Goal: Use online tool/utility: Utilize a website feature to perform a specific function

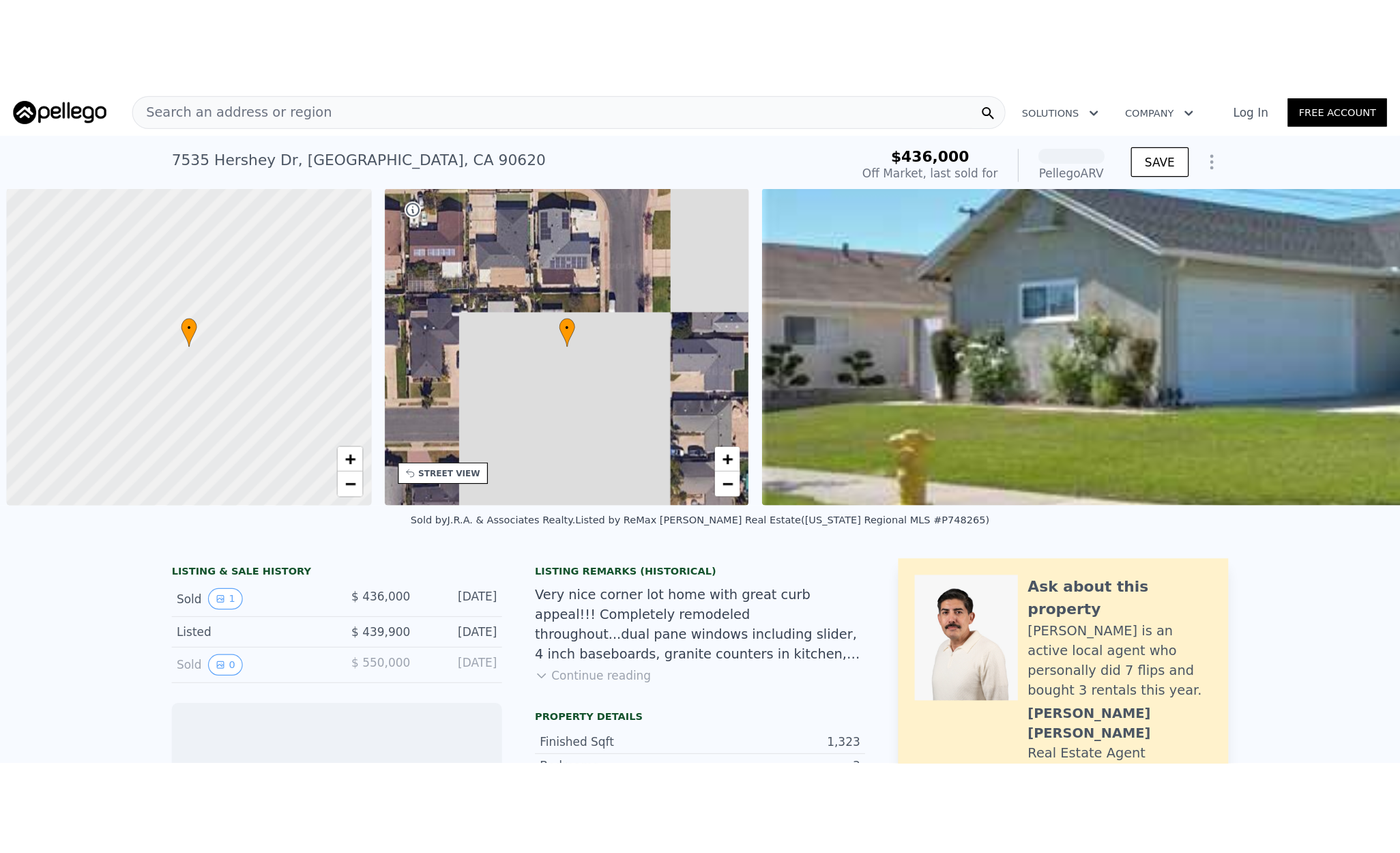
scroll to position [0, 6]
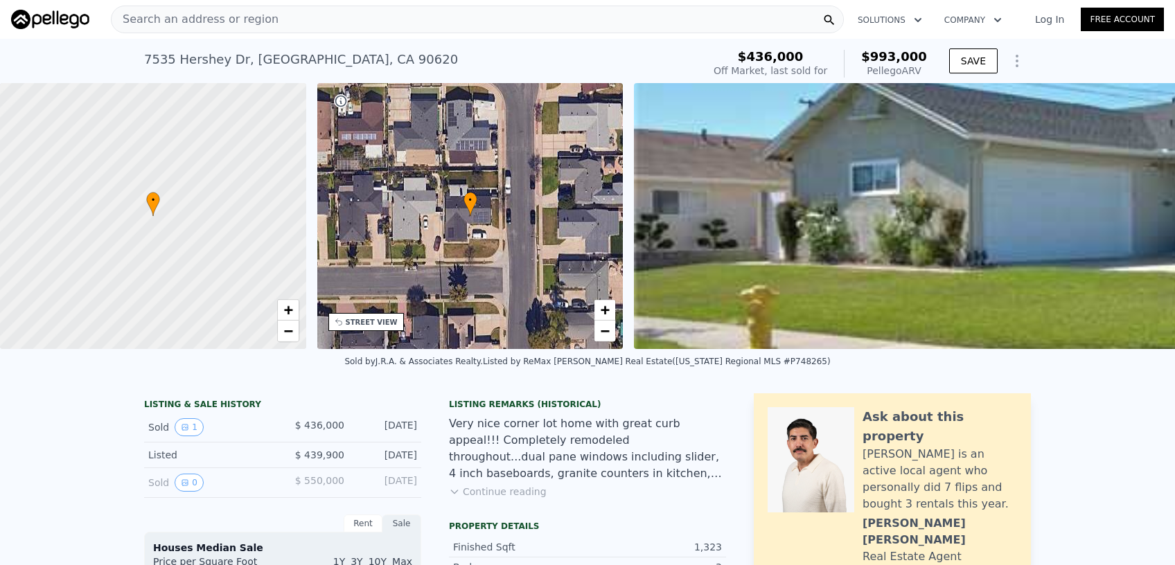
click at [337, 22] on div "Search an address or region" at bounding box center [477, 20] width 733 height 28
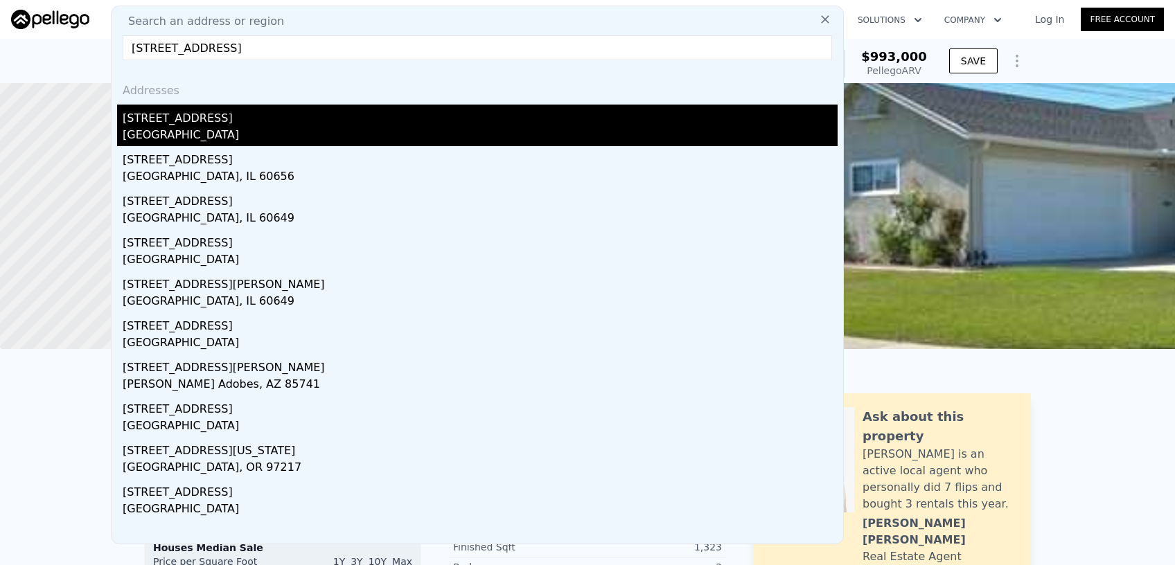
type input "[STREET_ADDRESS]"
click at [169, 130] on div "[GEOGRAPHIC_DATA]" at bounding box center [480, 136] width 715 height 19
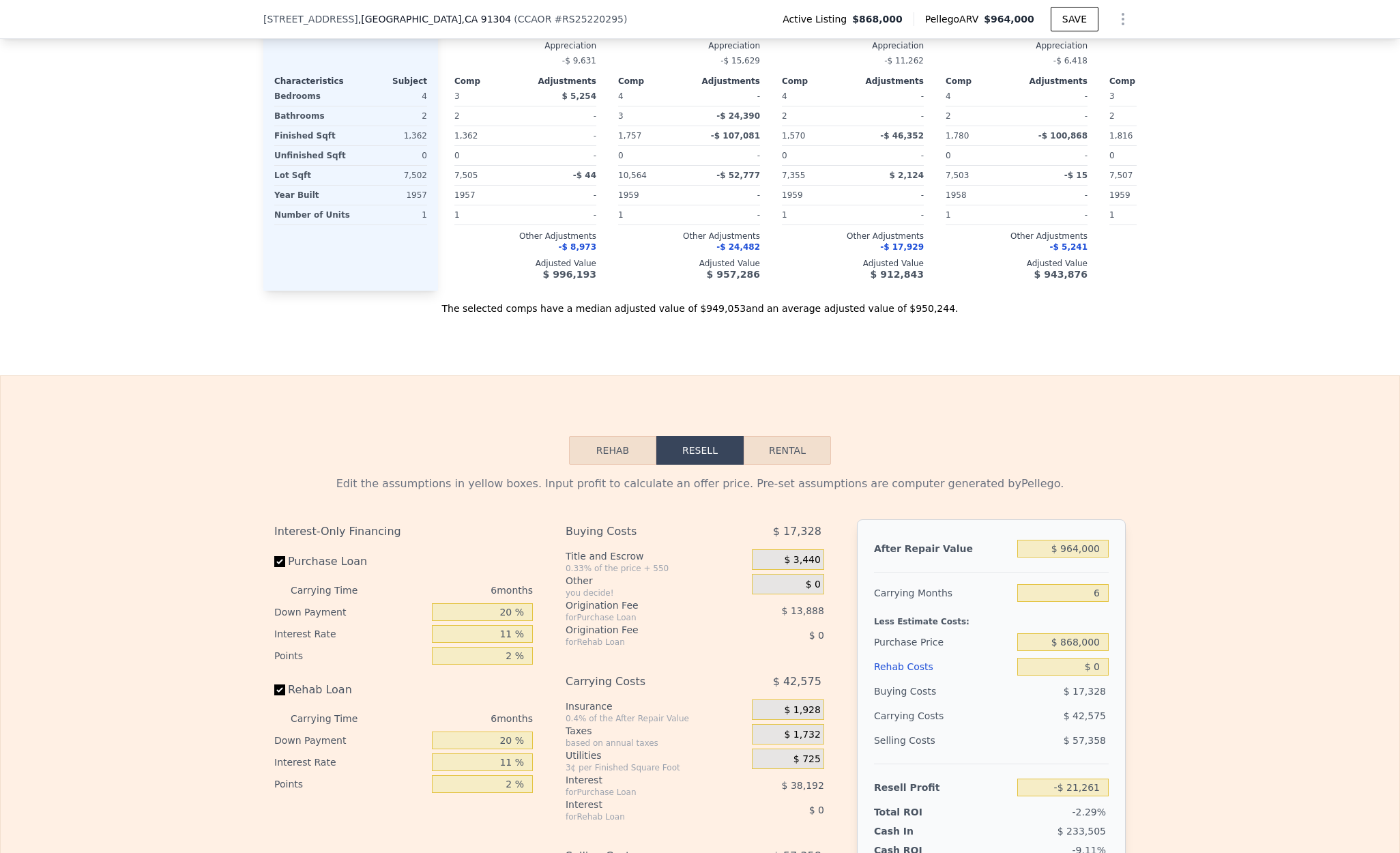
scroll to position [1814, 0]
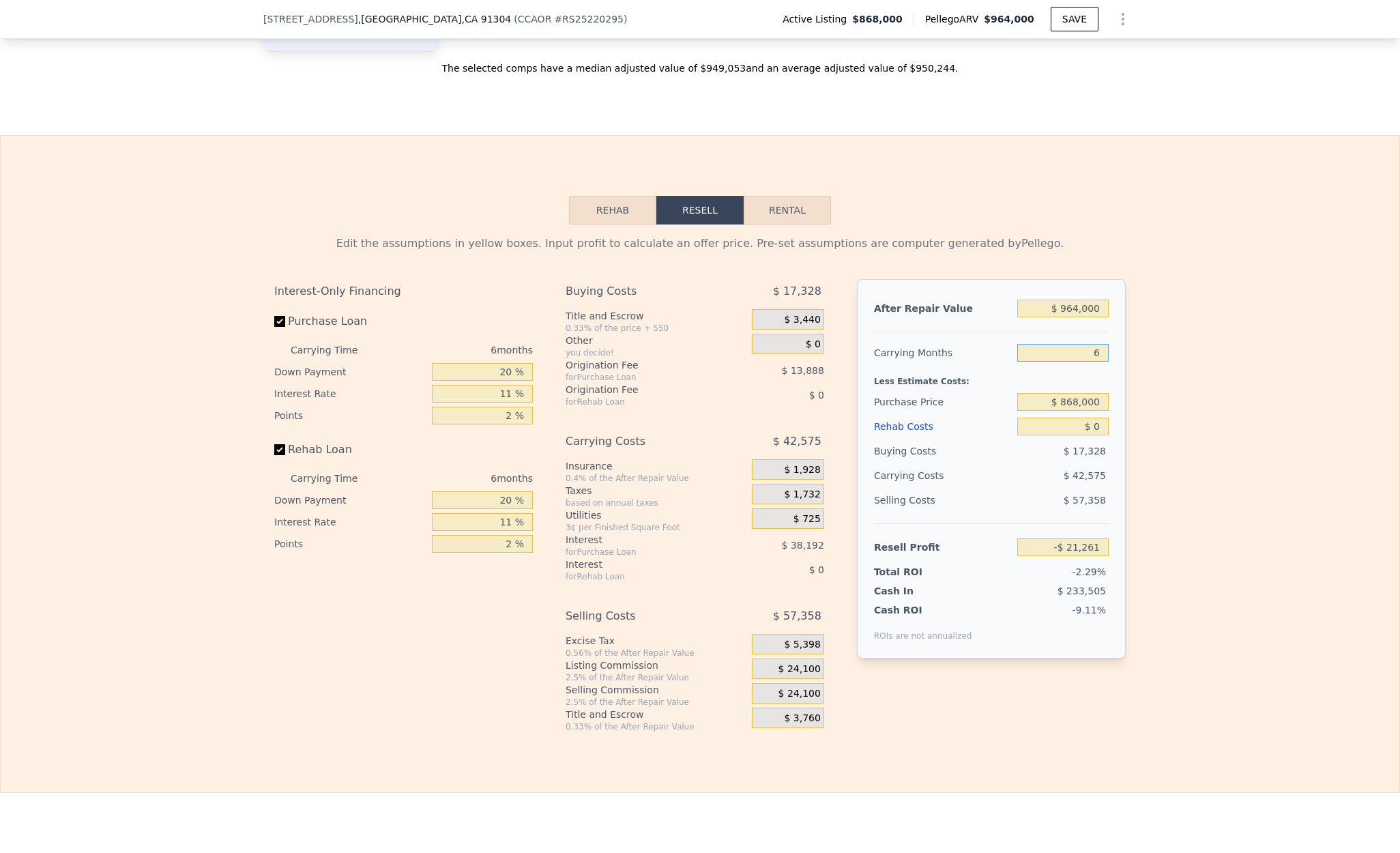
drag, startPoint x: 1055, startPoint y: 380, endPoint x: 1133, endPoint y: 380, distance: 78.0
click at [1133, 380] on div "Edit the assumptions in yellow boxes. Input profit to calculate an offer price.…" at bounding box center [700, 478] width 1399 height 507
click at [1157, 416] on div "Edit the assumptions in yellow boxes. Input profit to calculate an offer price.…" at bounding box center [700, 478] width 1399 height 507
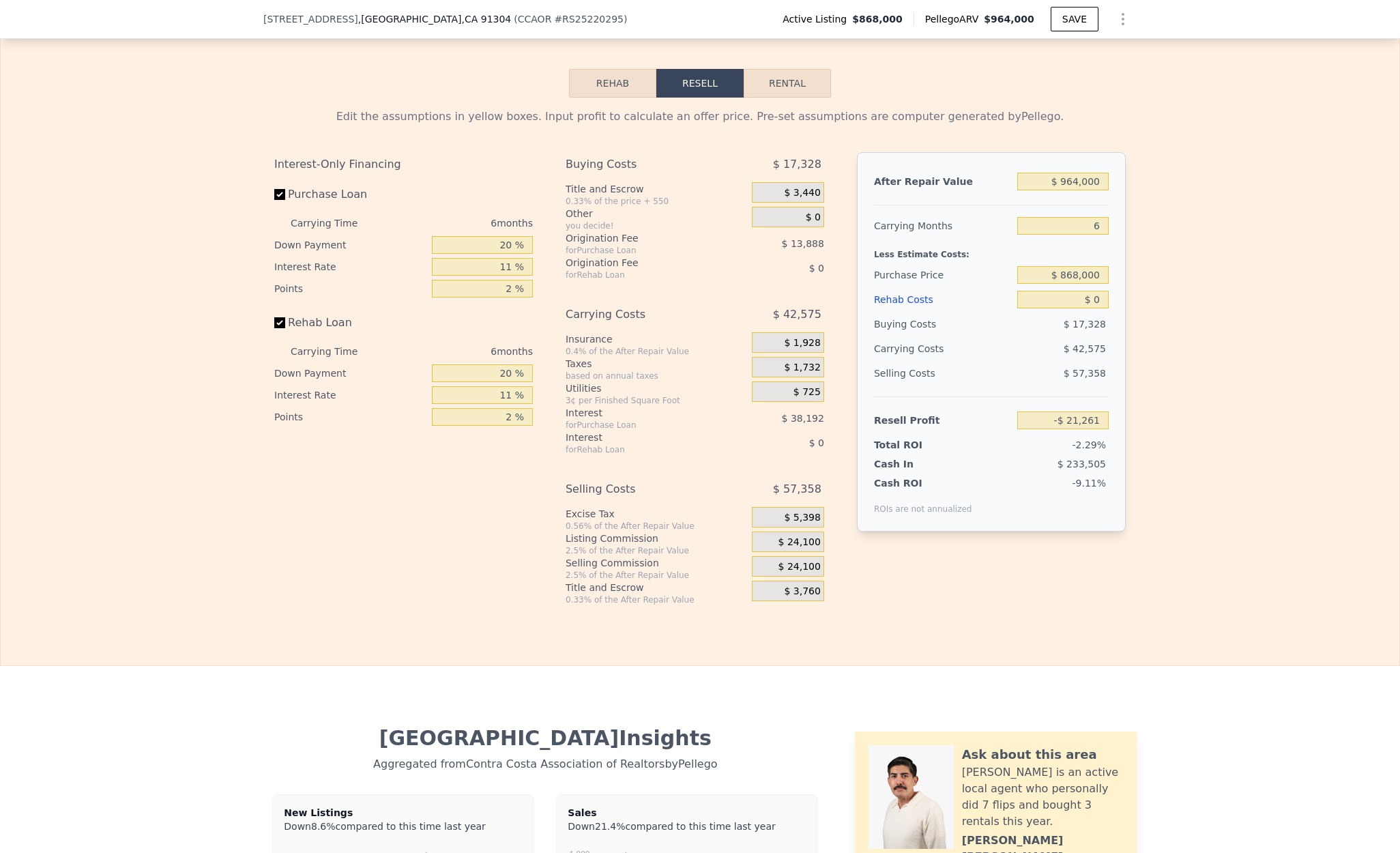
scroll to position [2087, 0]
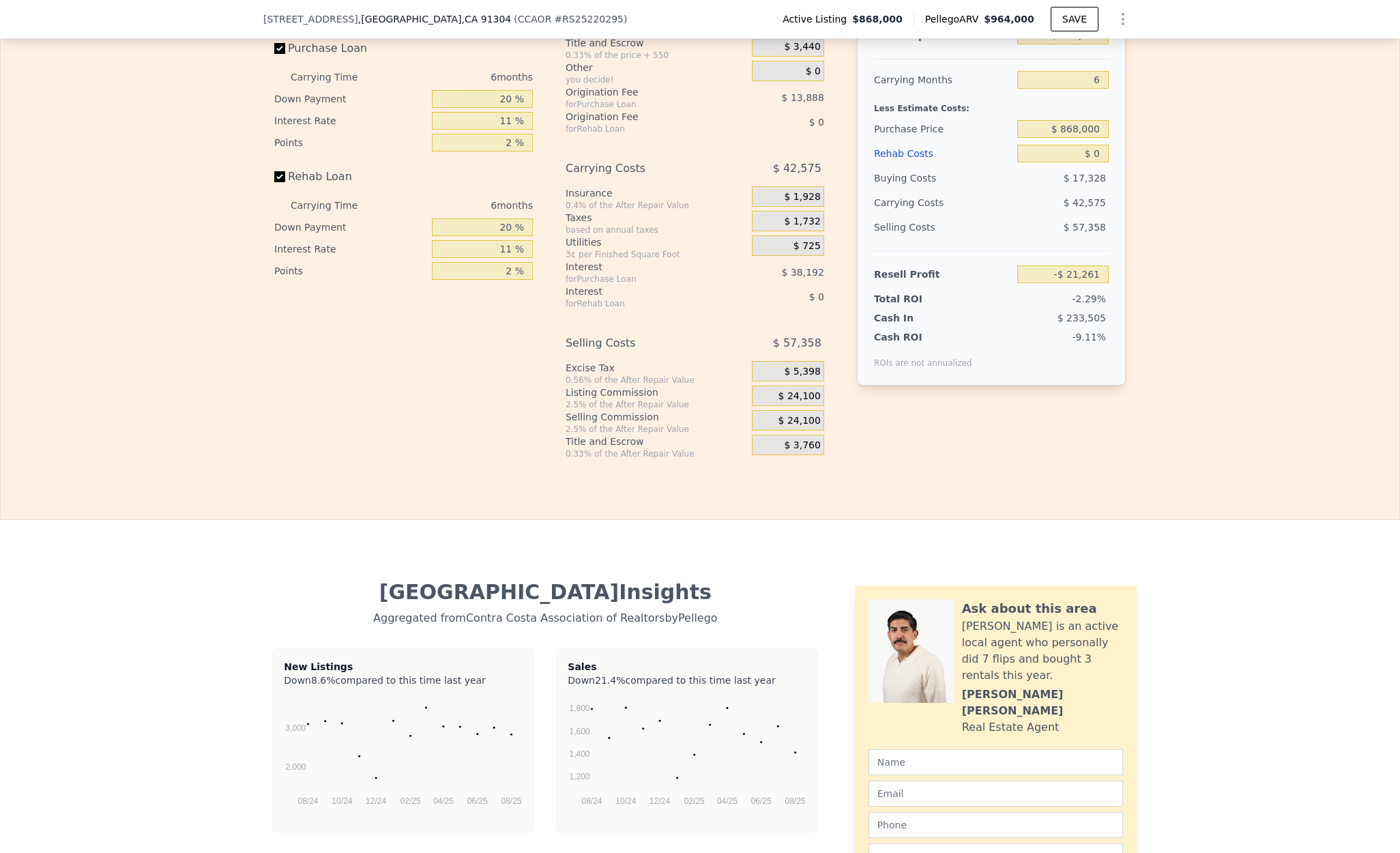
click at [1157, 426] on div "Edit the assumptions in yellow boxes. Input profit to calculate an offer price.…" at bounding box center [700, 205] width 1399 height 507
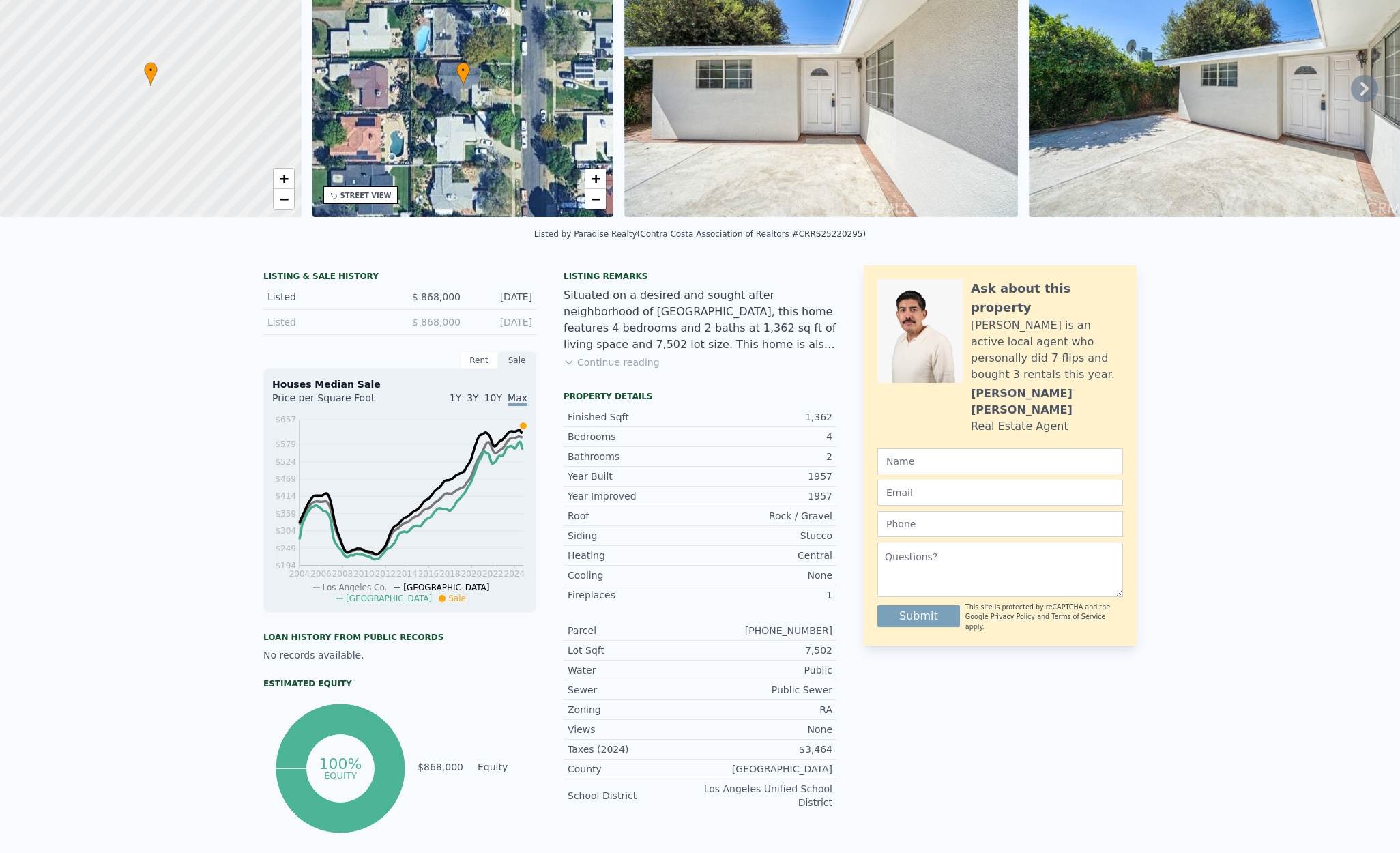
scroll to position [4, 0]
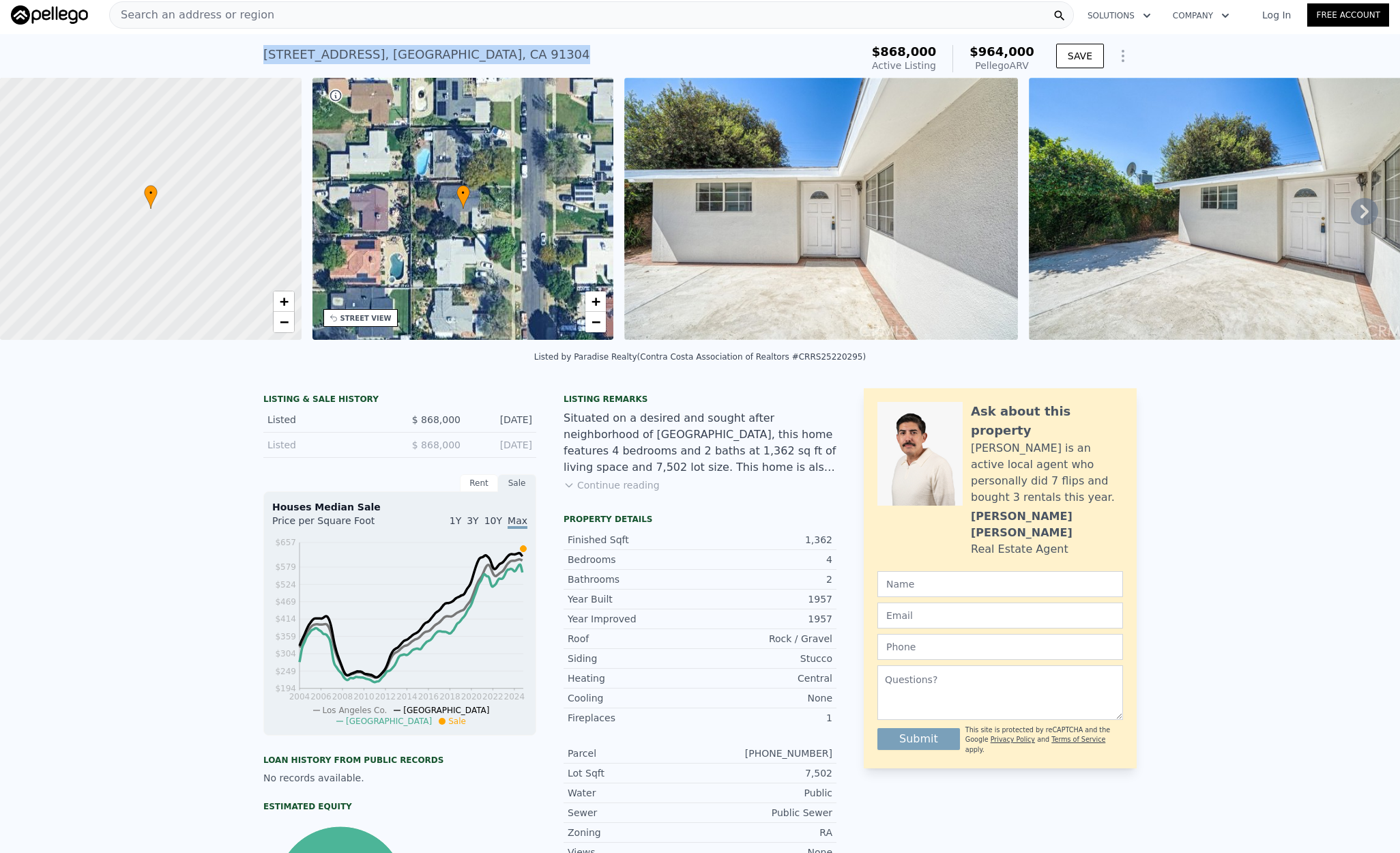
drag, startPoint x: 522, startPoint y: 56, endPoint x: 246, endPoint y: 52, distance: 276.0
click at [246, 52] on div "[STREET_ADDRESS] Active at $868k (~ARV $964k ) $868,000 Active Listing $964,000…" at bounding box center [700, 56] width 1400 height 43
copy div "[STREET_ADDRESS]"
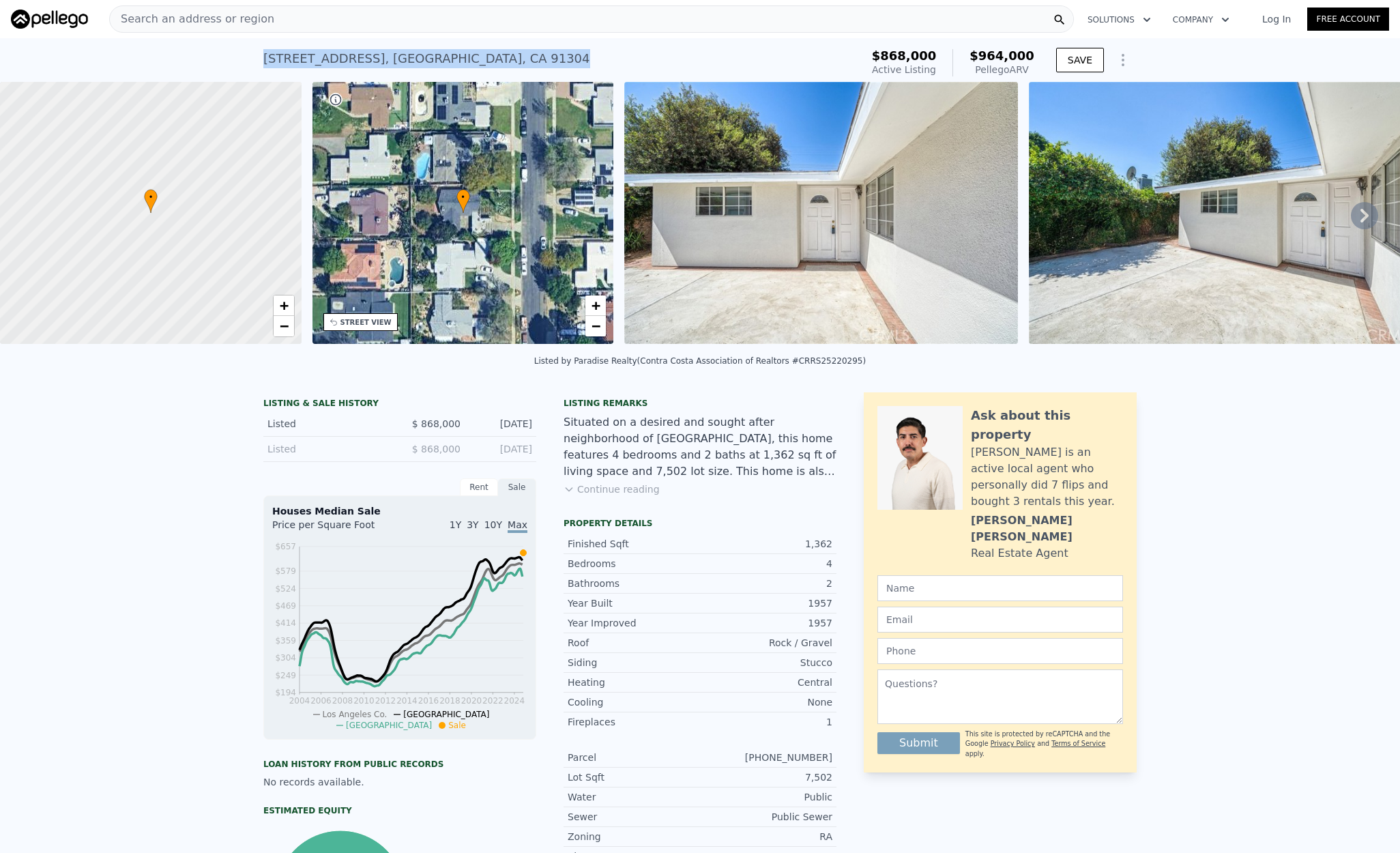
copy div "[STREET_ADDRESS]"
click at [1157, 219] on icon at bounding box center [1365, 216] width 28 height 28
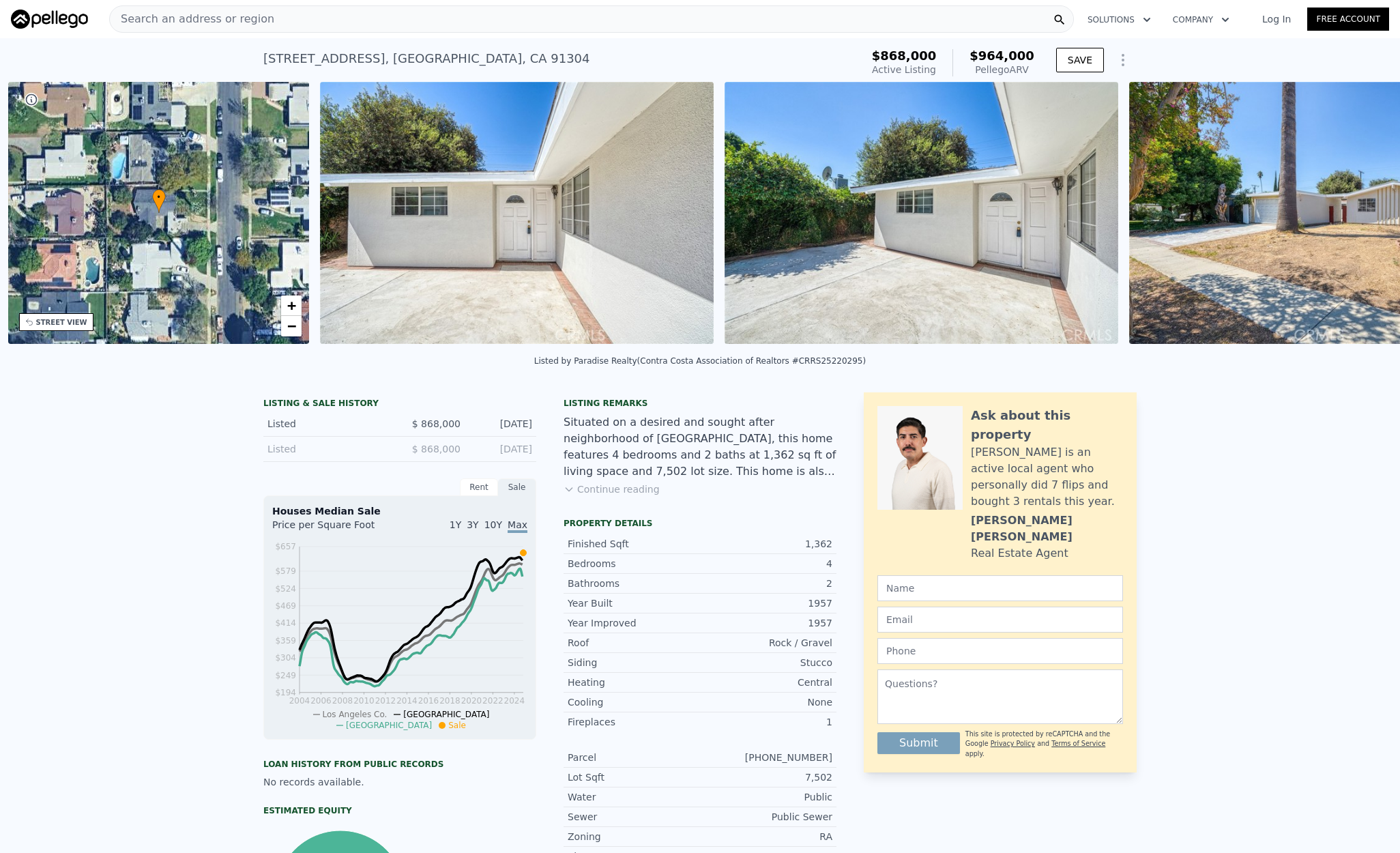
scroll to position [0, 317]
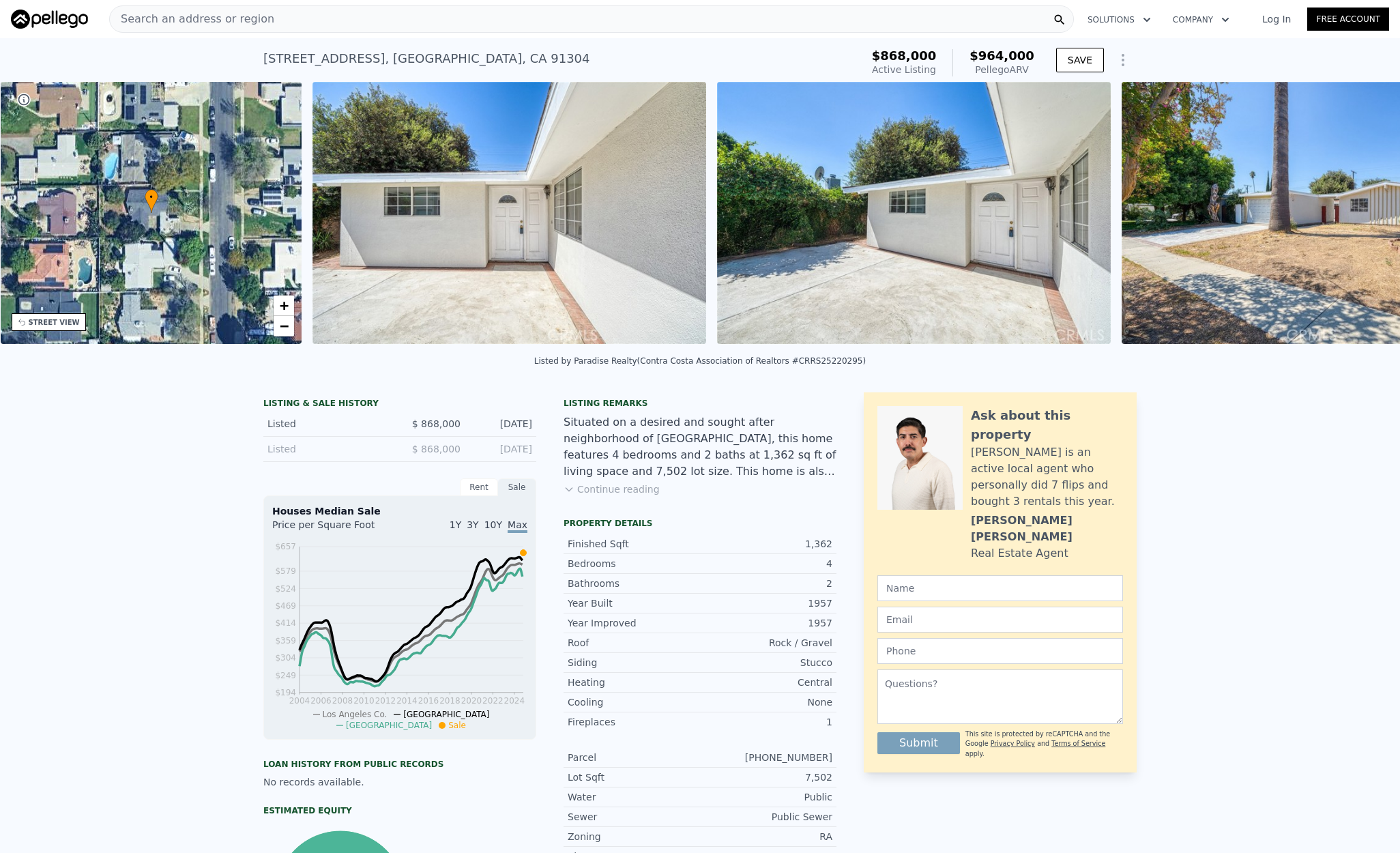
click at [1157, 219] on img at bounding box center [1318, 213] width 394 height 262
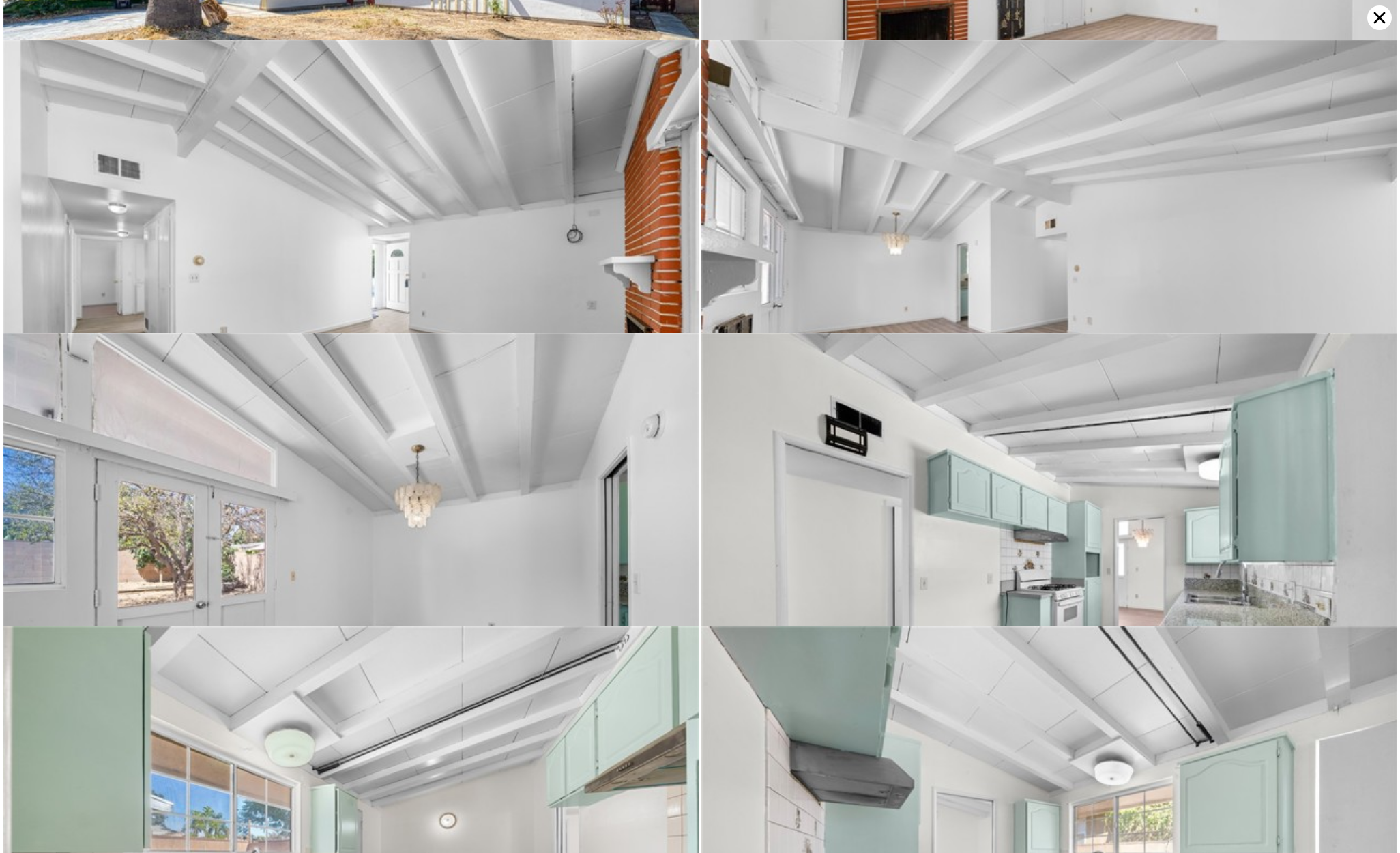
scroll to position [880, 0]
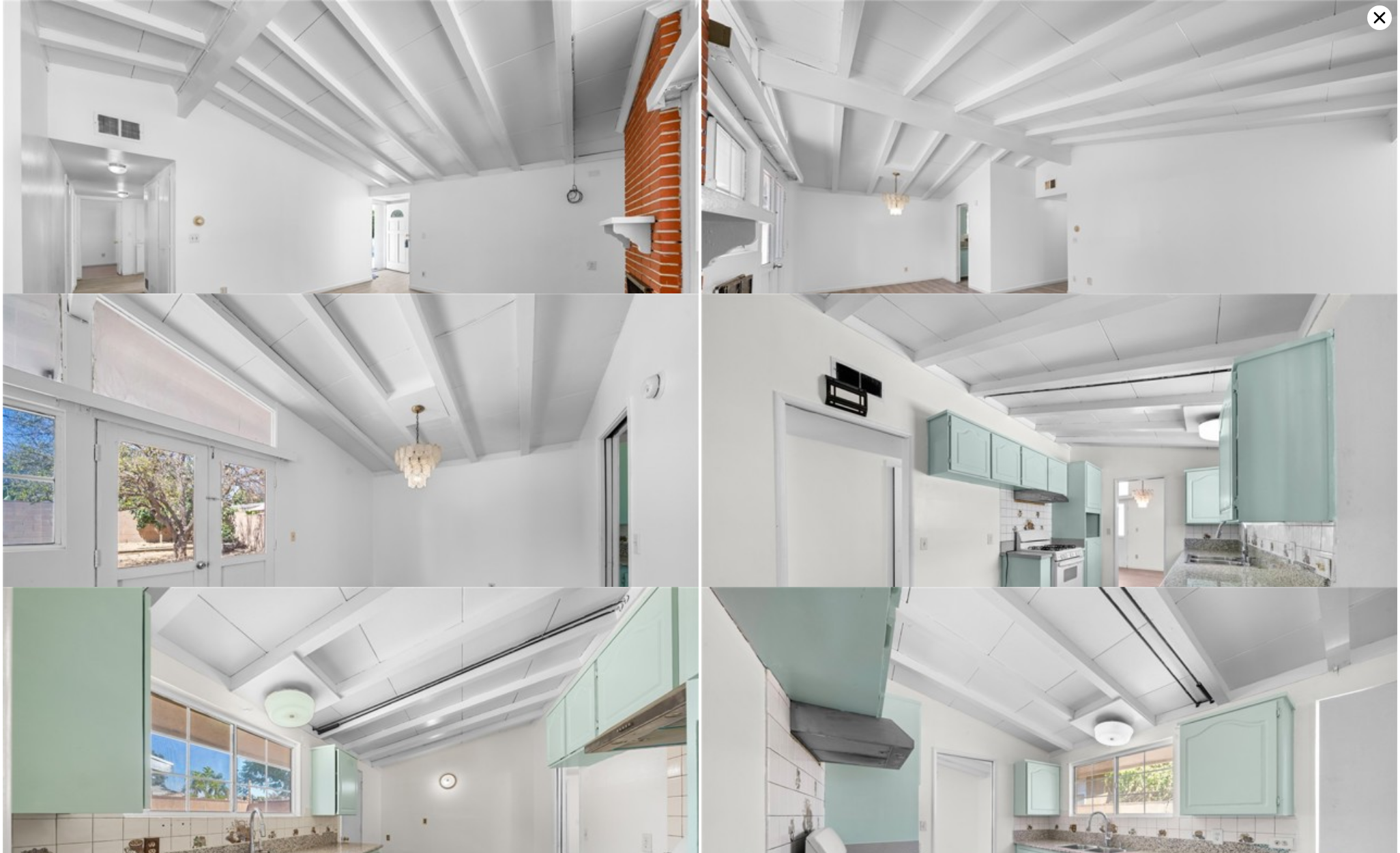
click at [602, 212] on img at bounding box center [351, 231] width 696 height 463
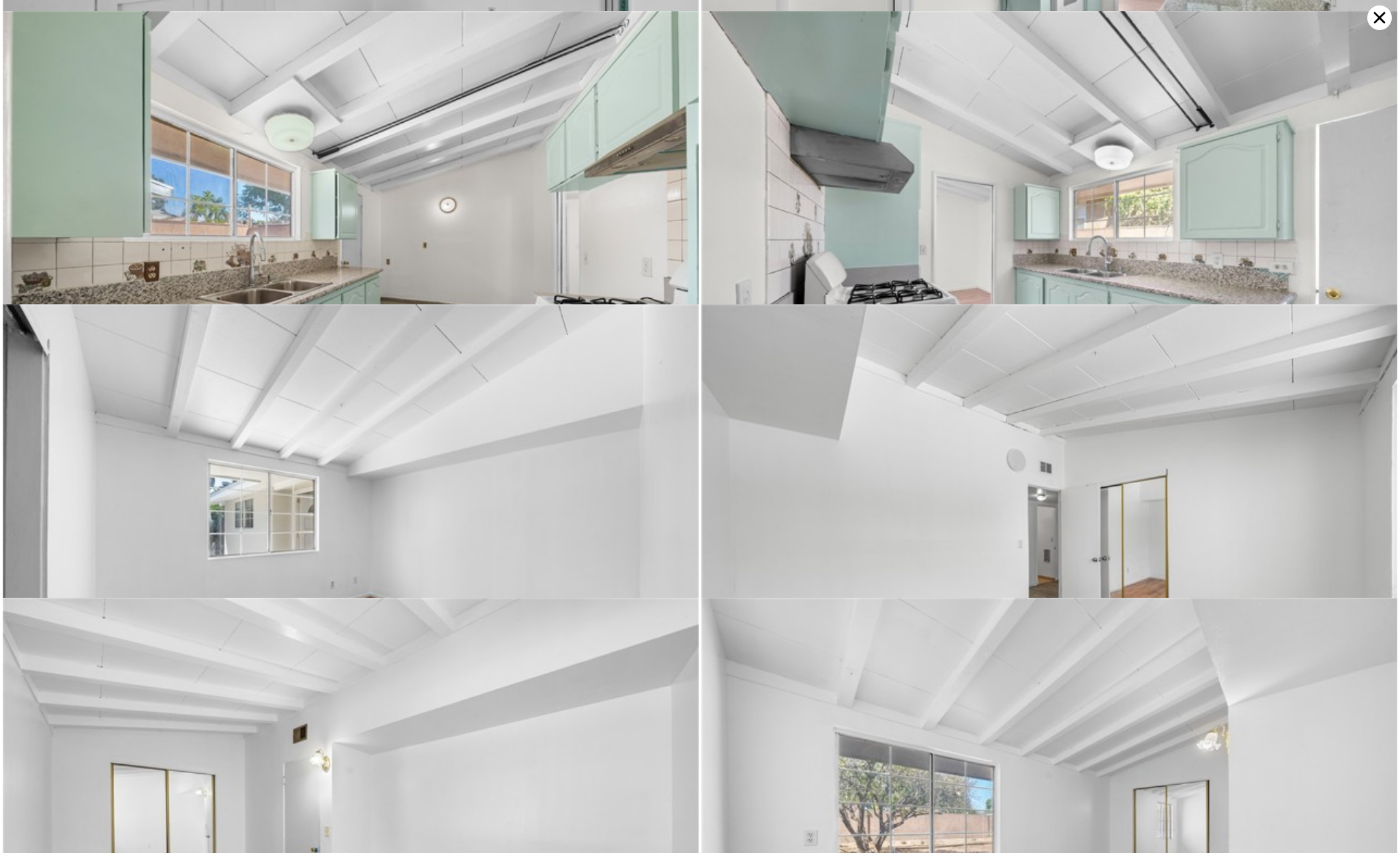
scroll to position [1467, 0]
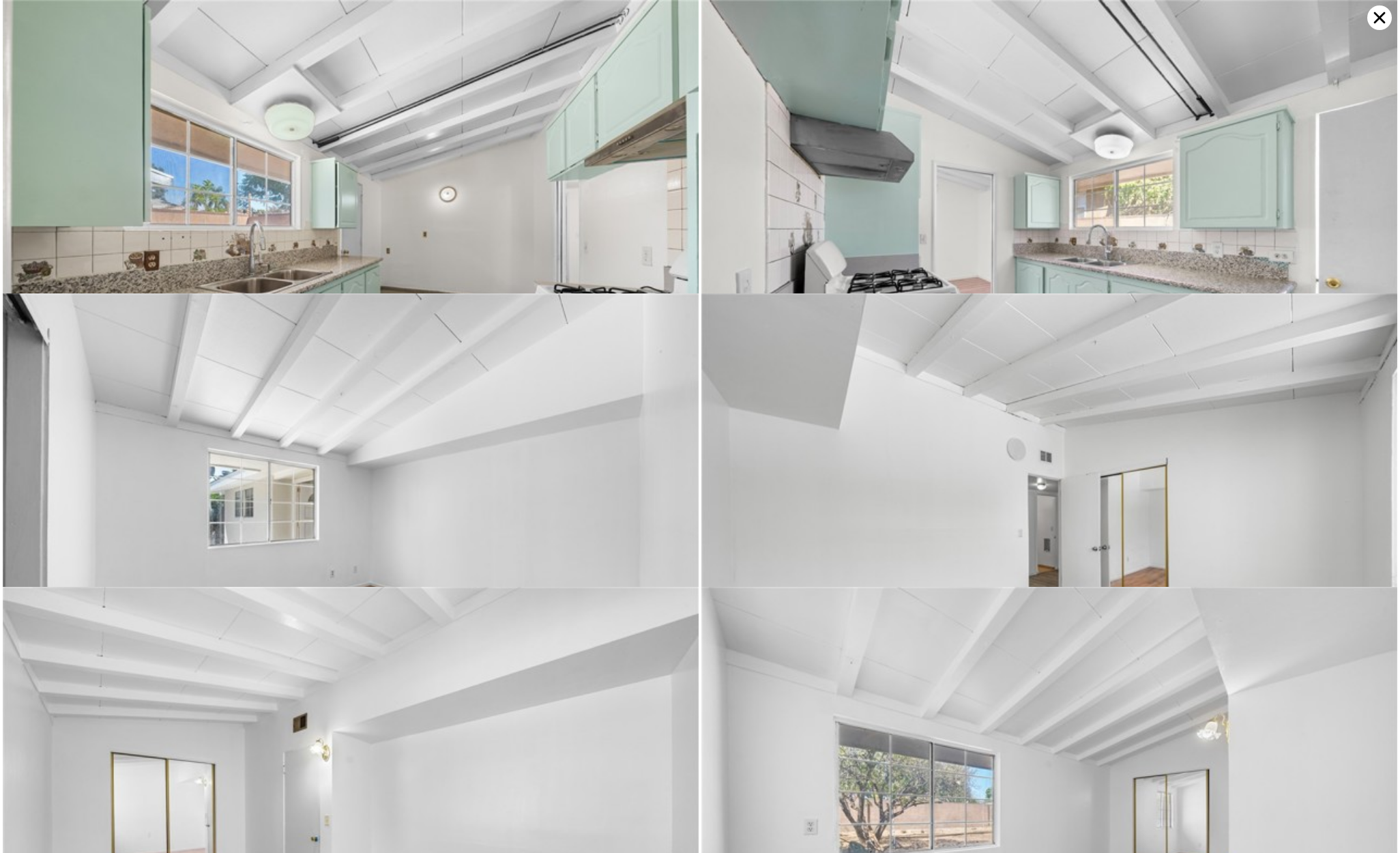
click at [1157, 17] on icon at bounding box center [1380, 18] width 12 height 12
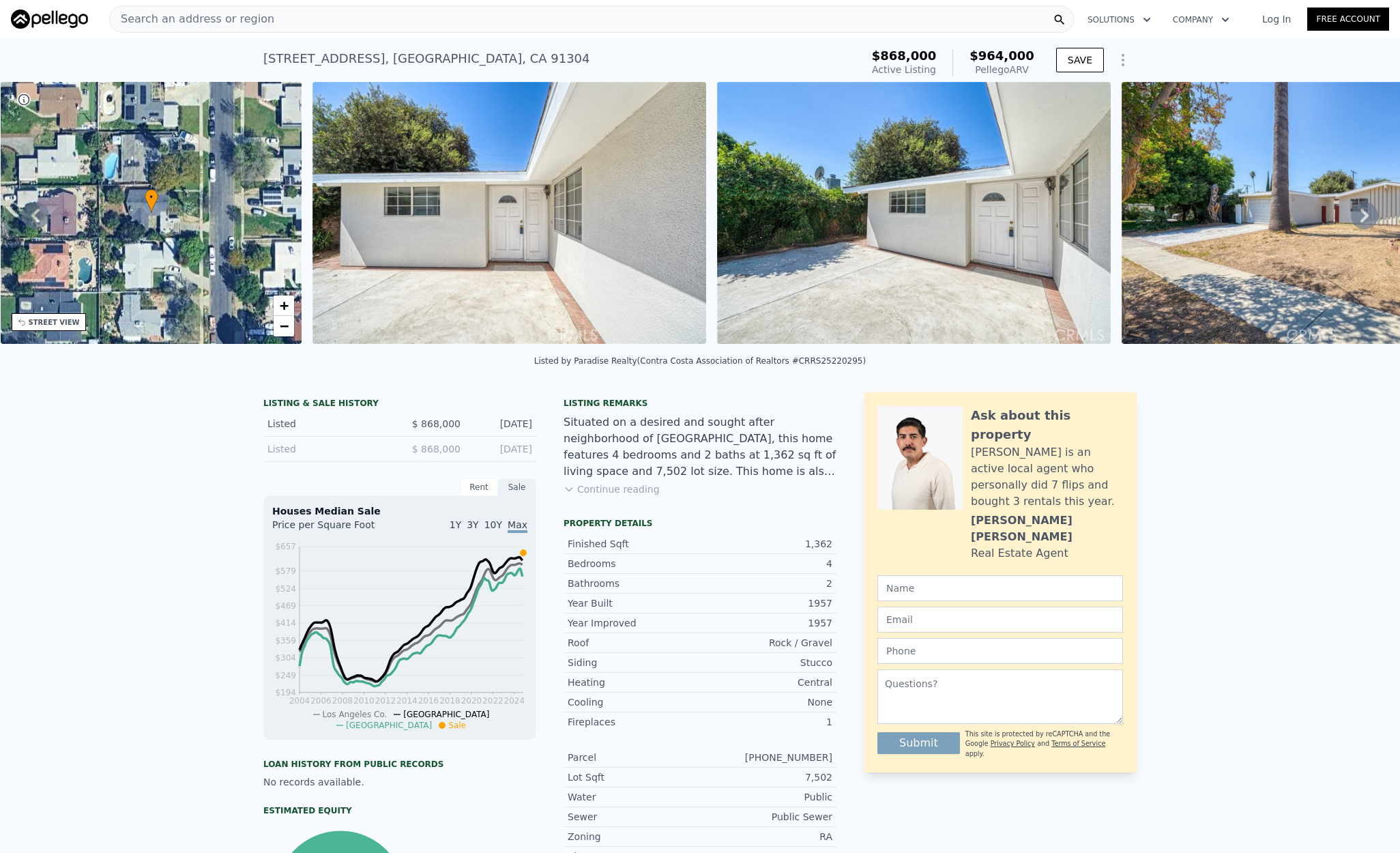
click at [573, 240] on img at bounding box center [509, 213] width 394 height 262
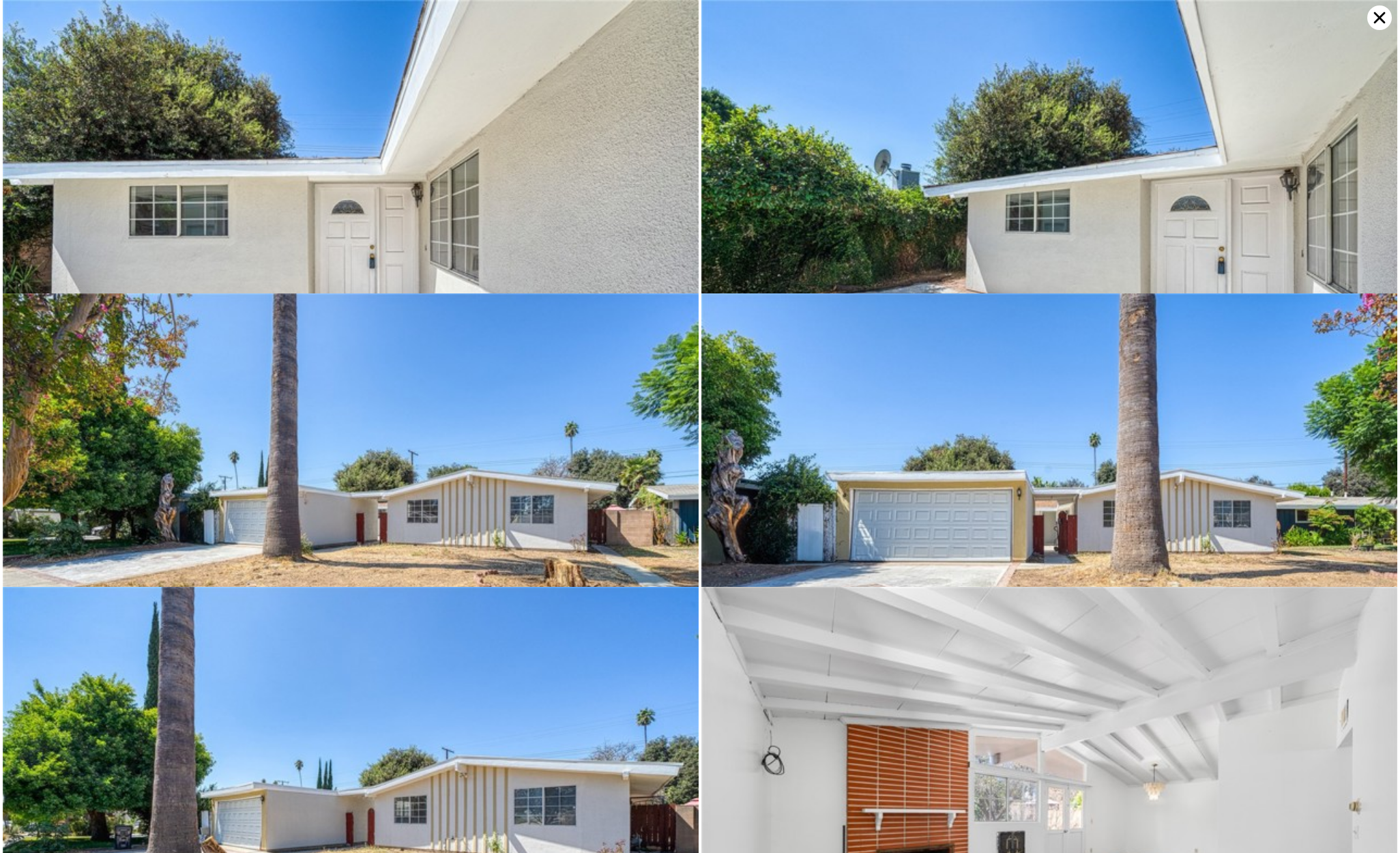
click at [1157, 11] on icon at bounding box center [1379, 18] width 25 height 25
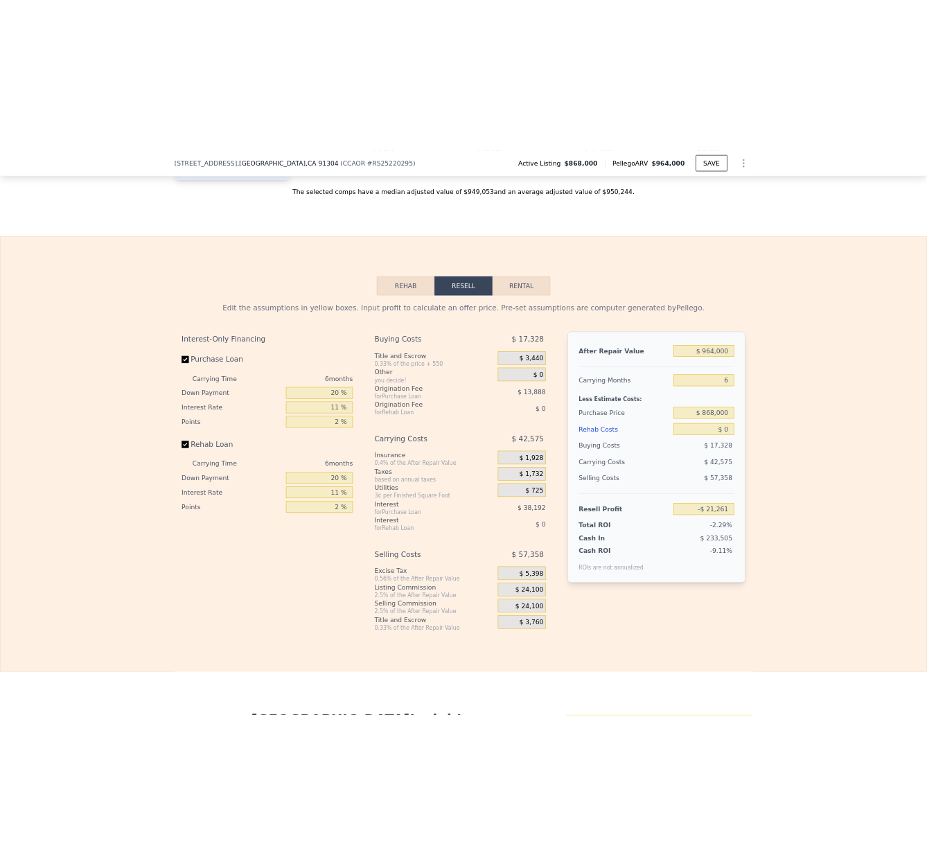
scroll to position [1934, 0]
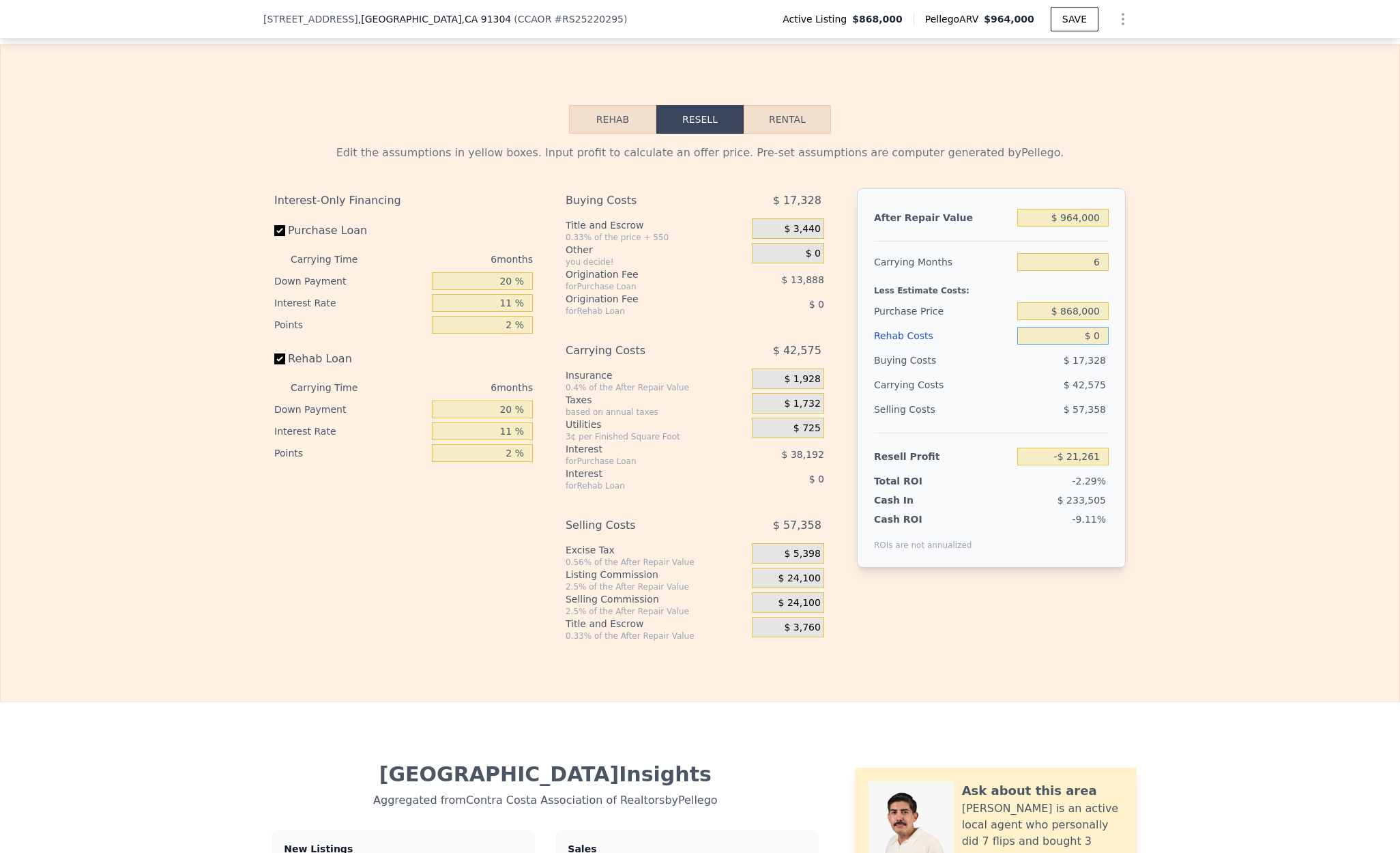
drag, startPoint x: 1068, startPoint y: 365, endPoint x: 1128, endPoint y: 367, distance: 60.0
click at [1128, 367] on div "Edit the assumptions in yellow boxes. Input profit to calculate an offer price.…" at bounding box center [700, 387] width 873 height 507
type input "$ 6,000"
type input "-$ 27,621"
type input "$ 60,000"
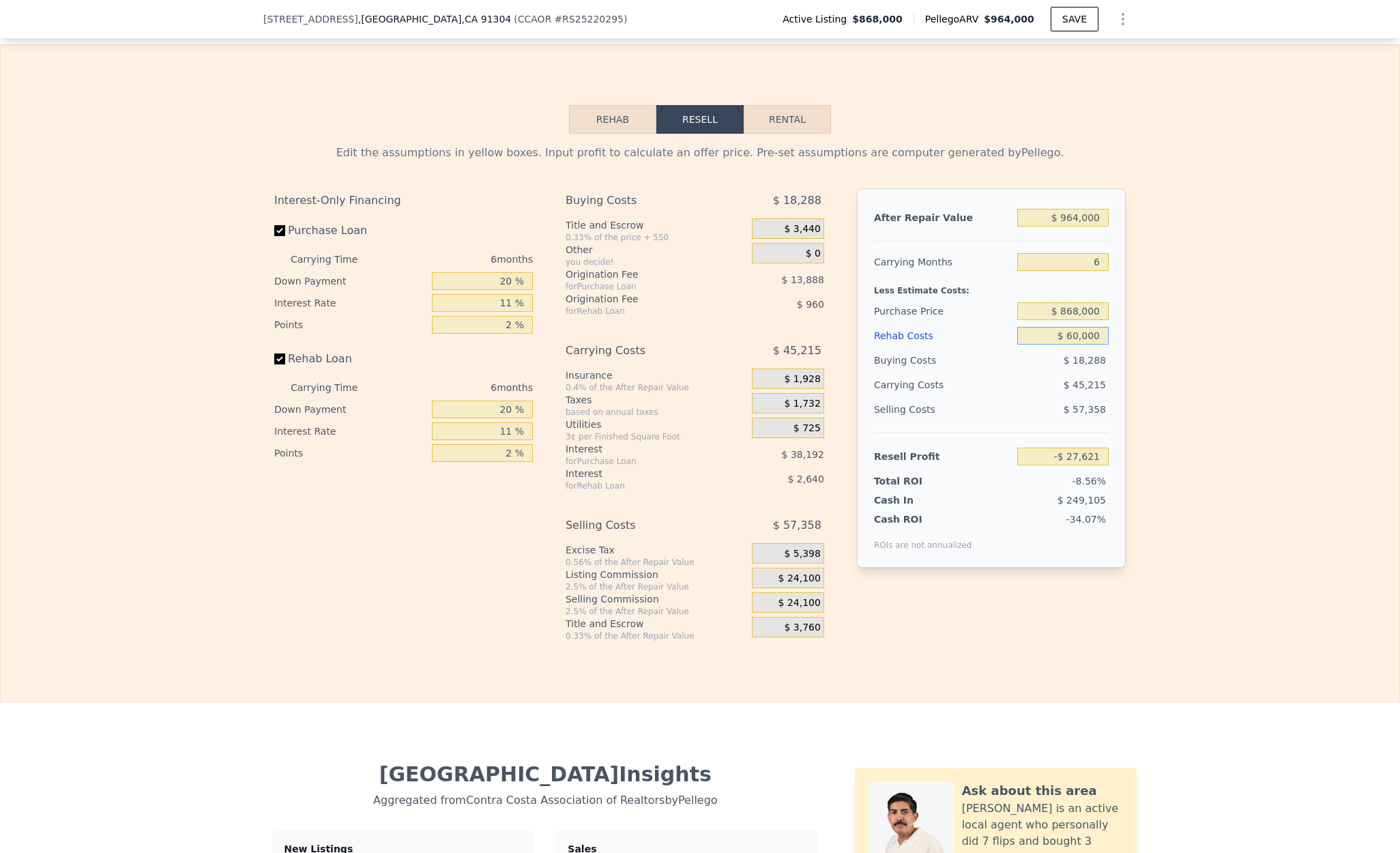
type input "-$ 84,861"
type input "$ 60,000"
drag, startPoint x: 1011, startPoint y: 332, endPoint x: 1224, endPoint y: 345, distance: 213.4
click at [1157, 345] on div "Edit the assumptions in yellow boxes. Input profit to calculate an offer price.…" at bounding box center [700, 387] width 1399 height 507
type input "$ 800,000"
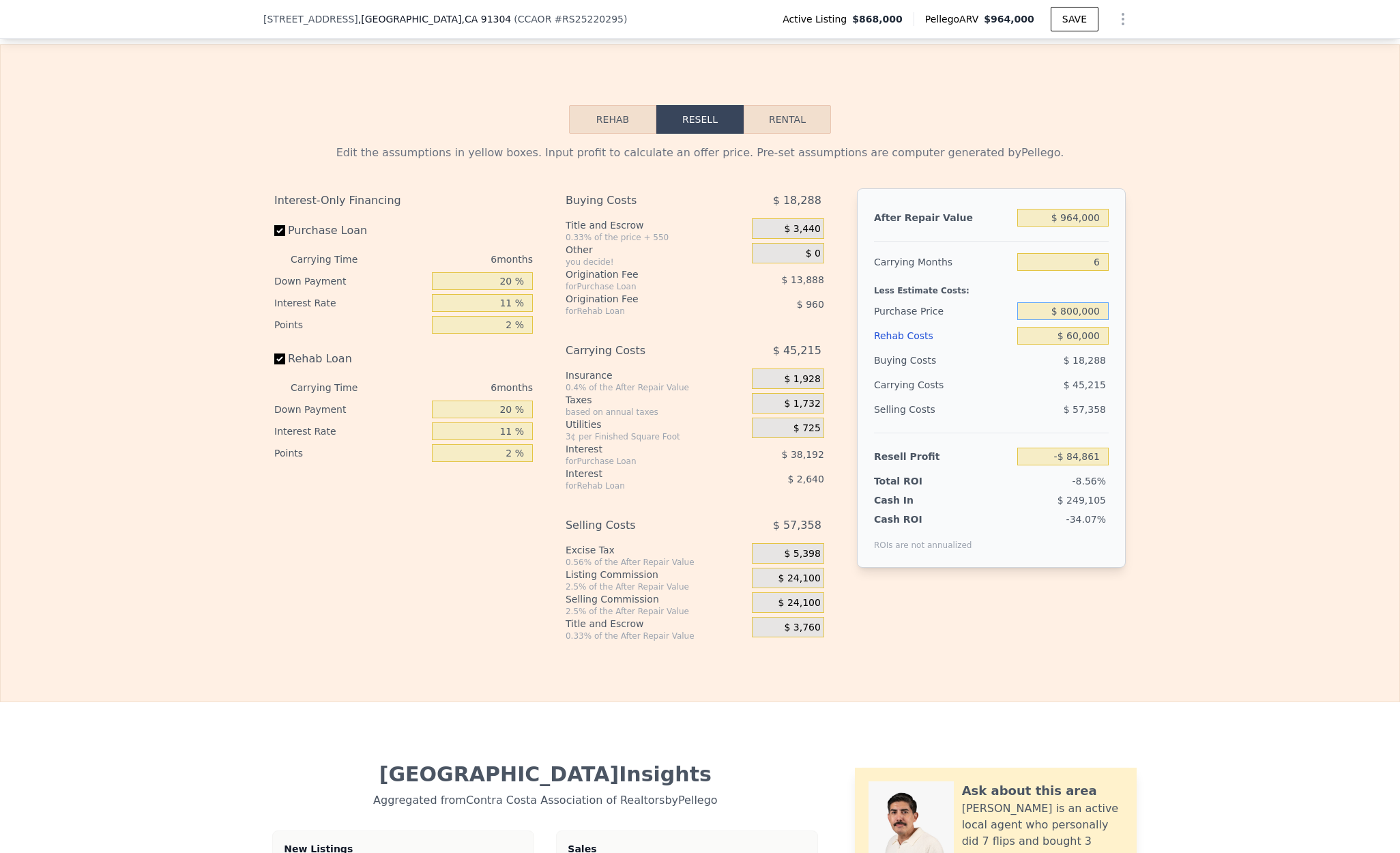
type input "-$ 12,559"
drag, startPoint x: 1045, startPoint y: 371, endPoint x: 1259, endPoint y: 380, distance: 214.2
click at [1157, 380] on div "Edit the assumptions in yellow boxes. Input profit to calculate an offer price.…" at bounding box center [700, 387] width 1399 height 507
type input "$ 4,000,000"
type input "-$ 4,188,957"
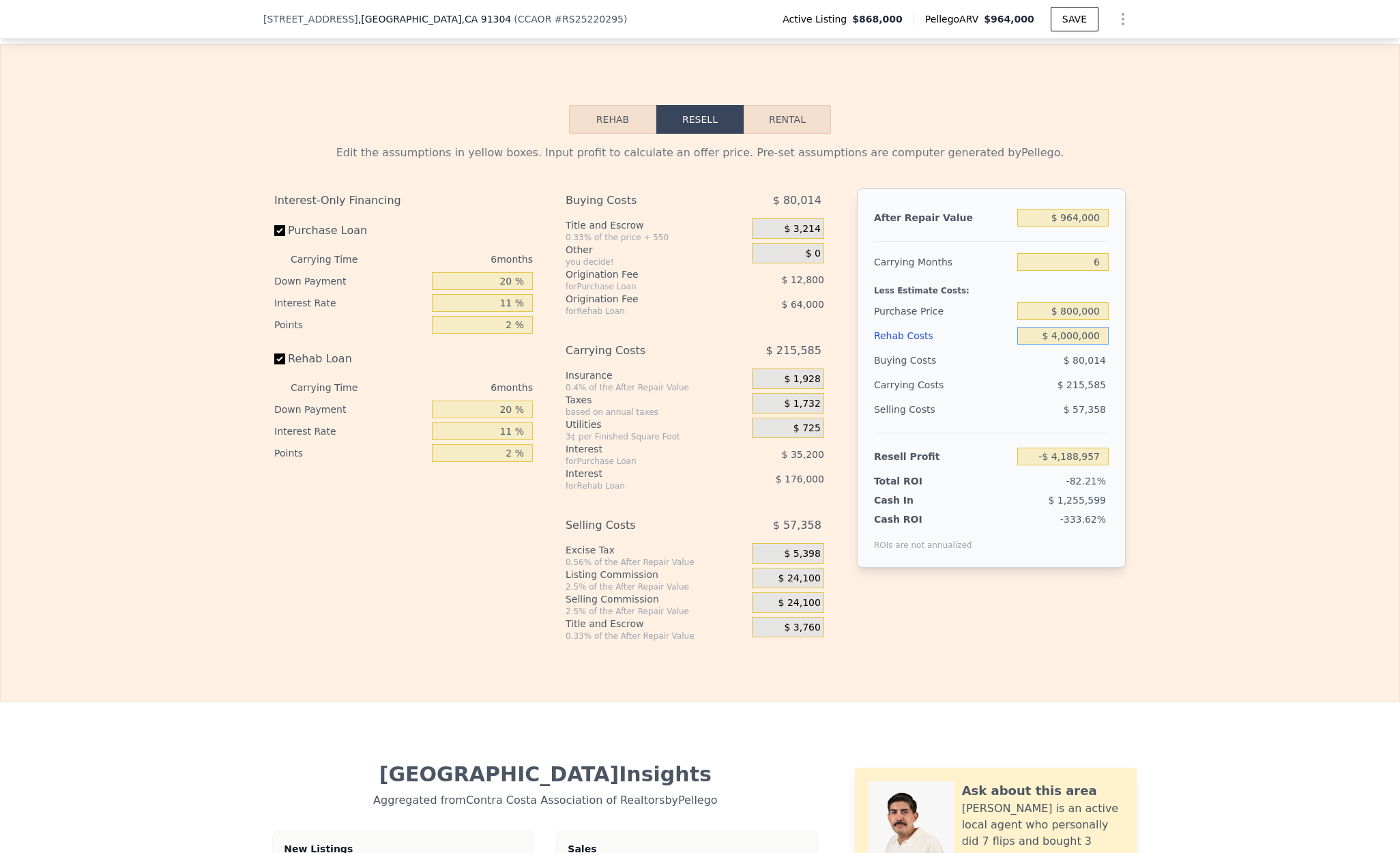
type input "$ 400,000"
type input "-$ 372,957"
type input "$ 40,000"
type input "$ 8,643"
type input "$ 40,000"
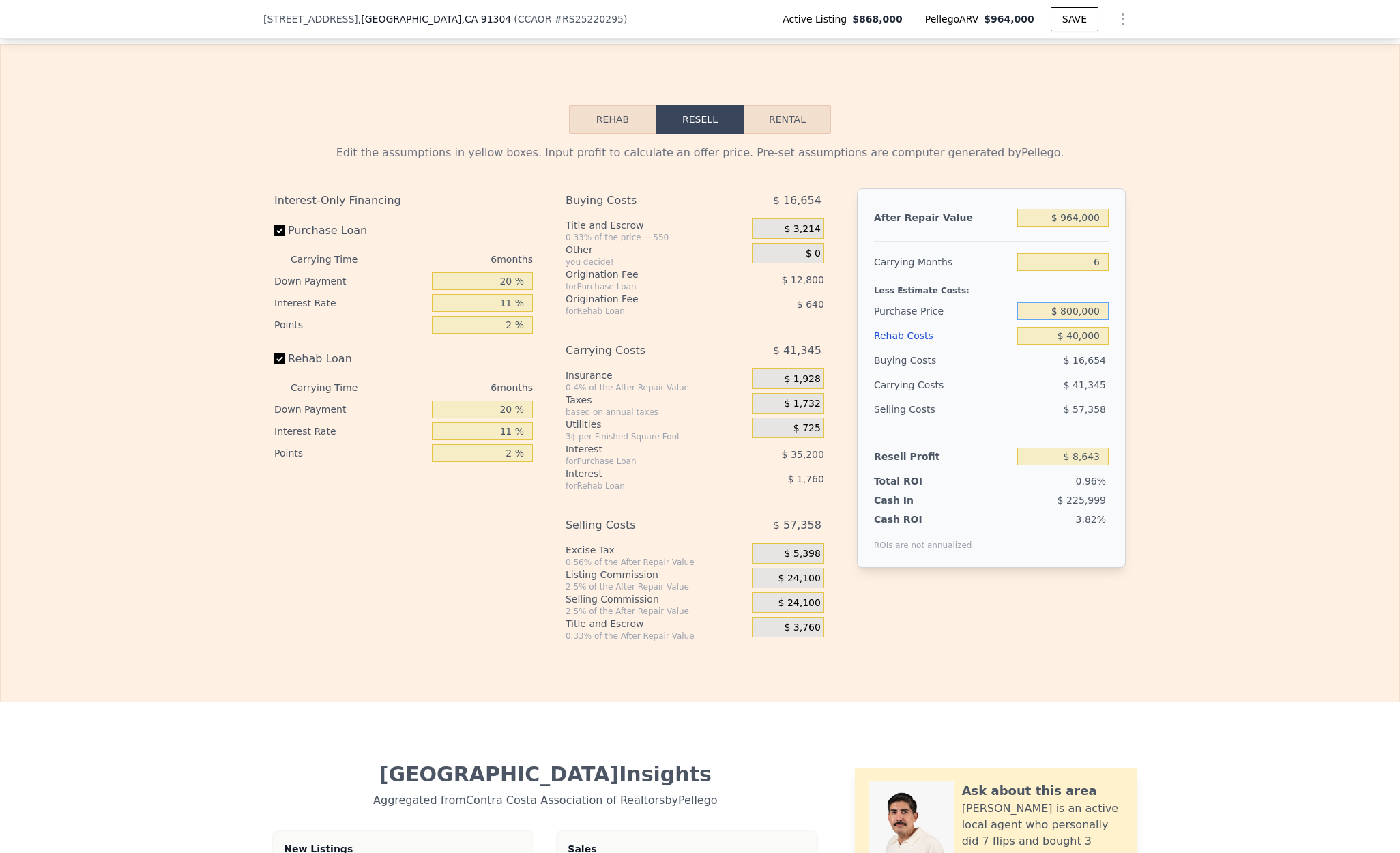
drag, startPoint x: 1027, startPoint y: 339, endPoint x: 1103, endPoint y: 348, distance: 76.5
click at [1109, 341] on div "After Repair Value $ 964,000 Carrying Months 6 Less Estimate Costs: Purchase Pr…" at bounding box center [991, 377] width 269 height 379
click at [1027, 320] on input "$ 800,000" at bounding box center [1063, 311] width 92 height 18
drag, startPoint x: 1038, startPoint y: 364, endPoint x: 1106, endPoint y: 365, distance: 68.0
click at [1157, 369] on div "Edit the assumptions in yellow boxes. Input profit to calculate an offer price.…" at bounding box center [700, 387] width 1399 height 507
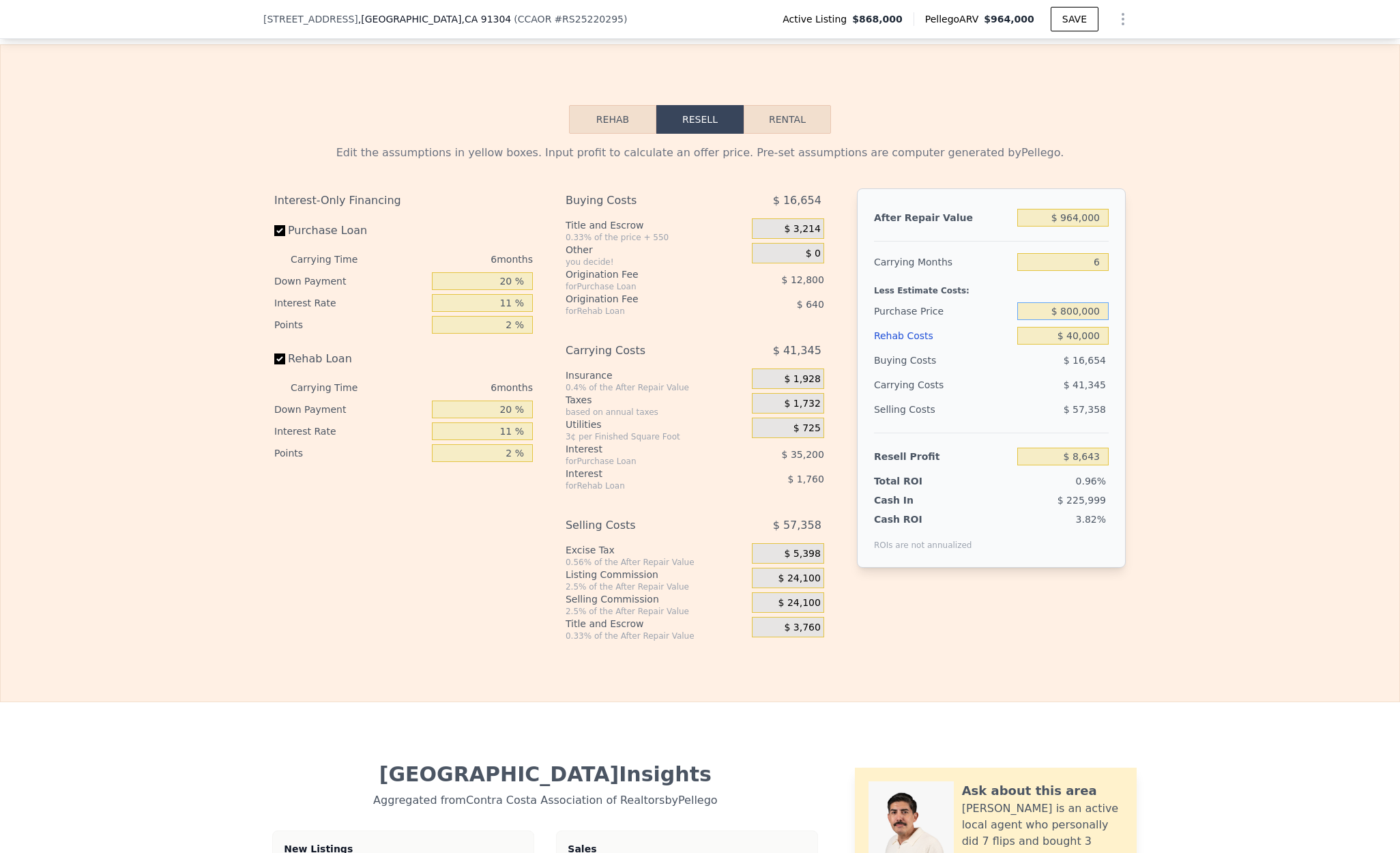
drag, startPoint x: 1043, startPoint y: 350, endPoint x: 1181, endPoint y: 351, distance: 138.0
click at [1157, 351] on div "Edit the assumptions in yellow boxes. Input profit to calculate an offer price.…" at bounding box center [700, 387] width 1399 height 507
type input "$ 780,000"
click at [1157, 556] on div "Edit the assumptions in yellow boxes. Input profit to calculate an offer price.…" at bounding box center [700, 387] width 1399 height 507
type input "$ 29,912"
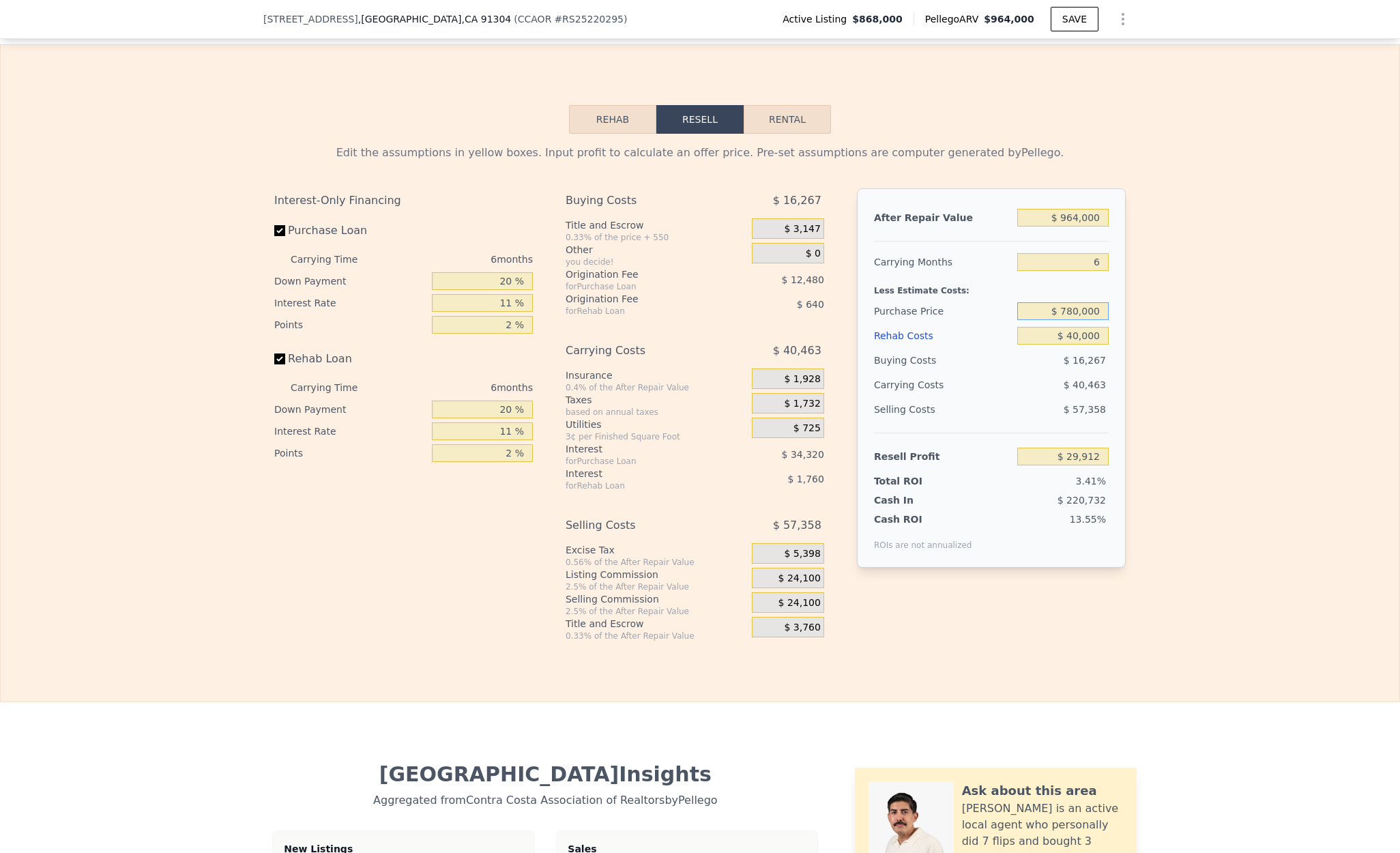
click at [1070, 320] on input "$ 780,000" at bounding box center [1063, 311] width 92 height 18
type input "$ 770,000"
click at [1157, 465] on div "Edit the assumptions in yellow boxes. Input profit to calculate an offer price.…" at bounding box center [700, 387] width 1399 height 507
type input "$ 40,543"
click at [1068, 320] on input "$ 770,000" at bounding box center [1063, 311] width 92 height 18
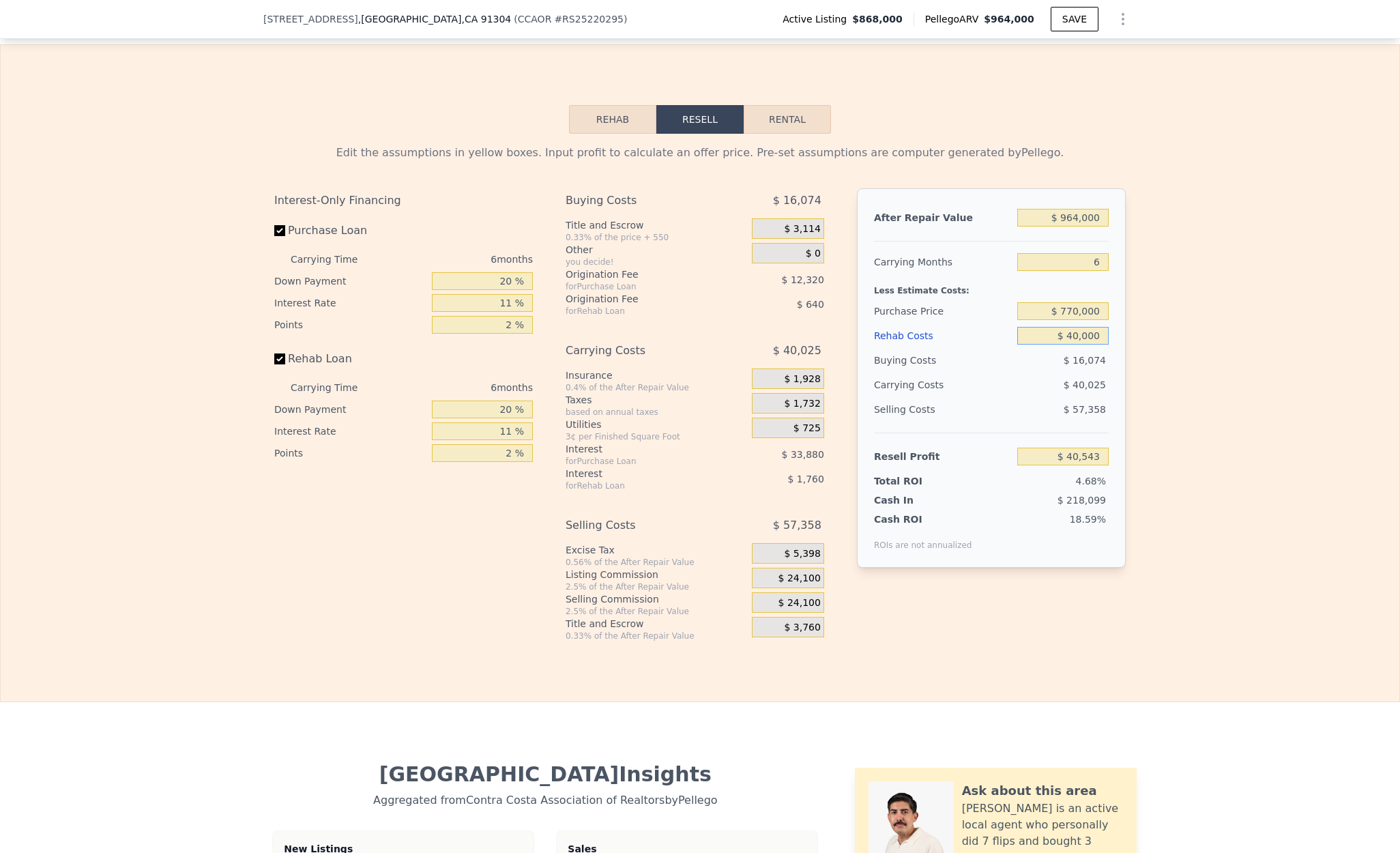
click at [1070, 345] on input "$ 40,000" at bounding box center [1063, 336] width 92 height 18
type input "$ 50,000"
type input "$ 29,939"
type input "$ 50,000"
click at [1068, 320] on input "$ 770,000" at bounding box center [1063, 311] width 92 height 18
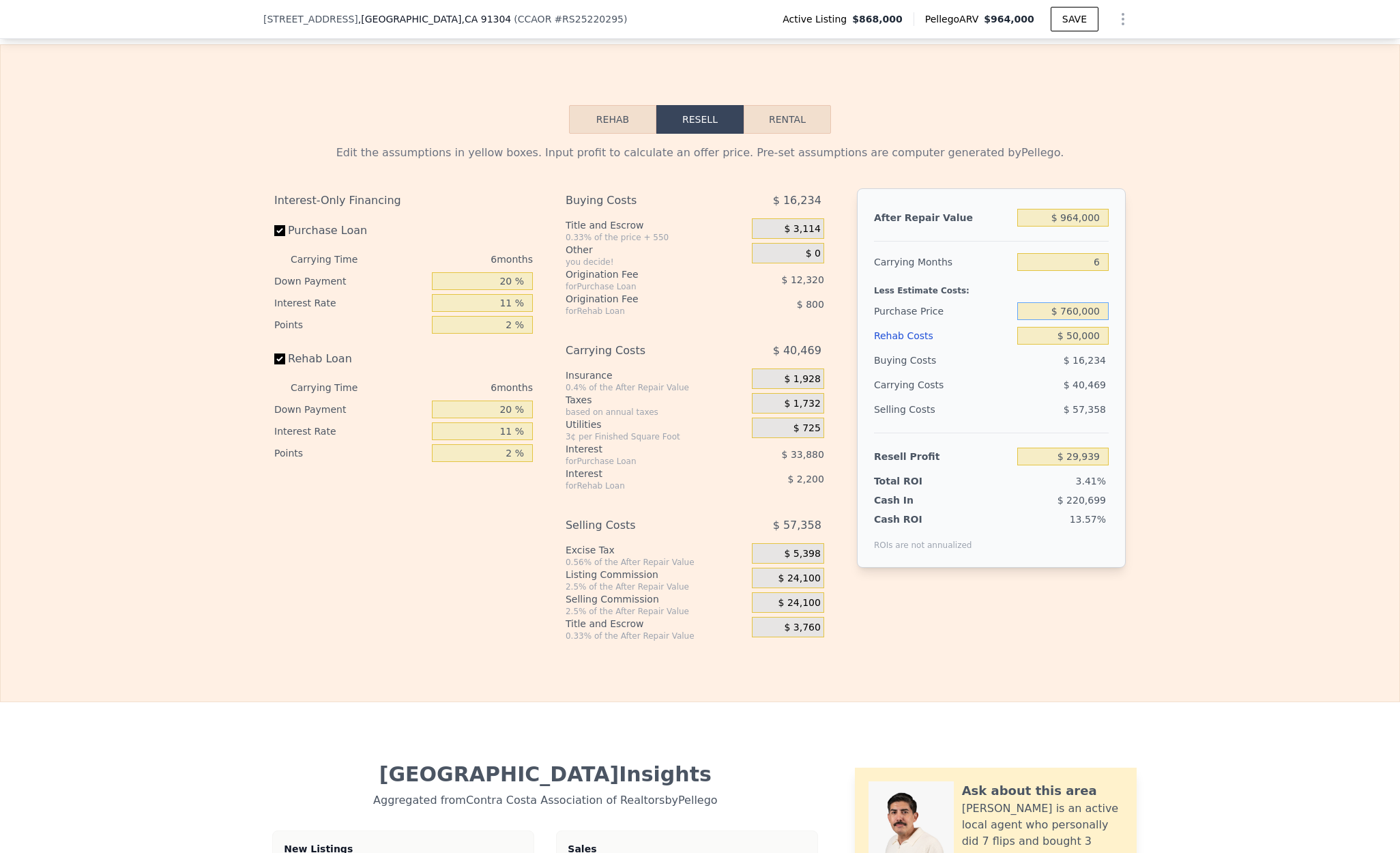
type input "$ 760,000"
click at [1157, 490] on div "Edit the assumptions in yellow boxes. Input profit to calculate an offer price.…" at bounding box center [700, 387] width 1399 height 507
type input "$ 40,576"
click at [1068, 320] on input "$ 760,000" at bounding box center [1063, 311] width 92 height 18
type input "$ 750,000"
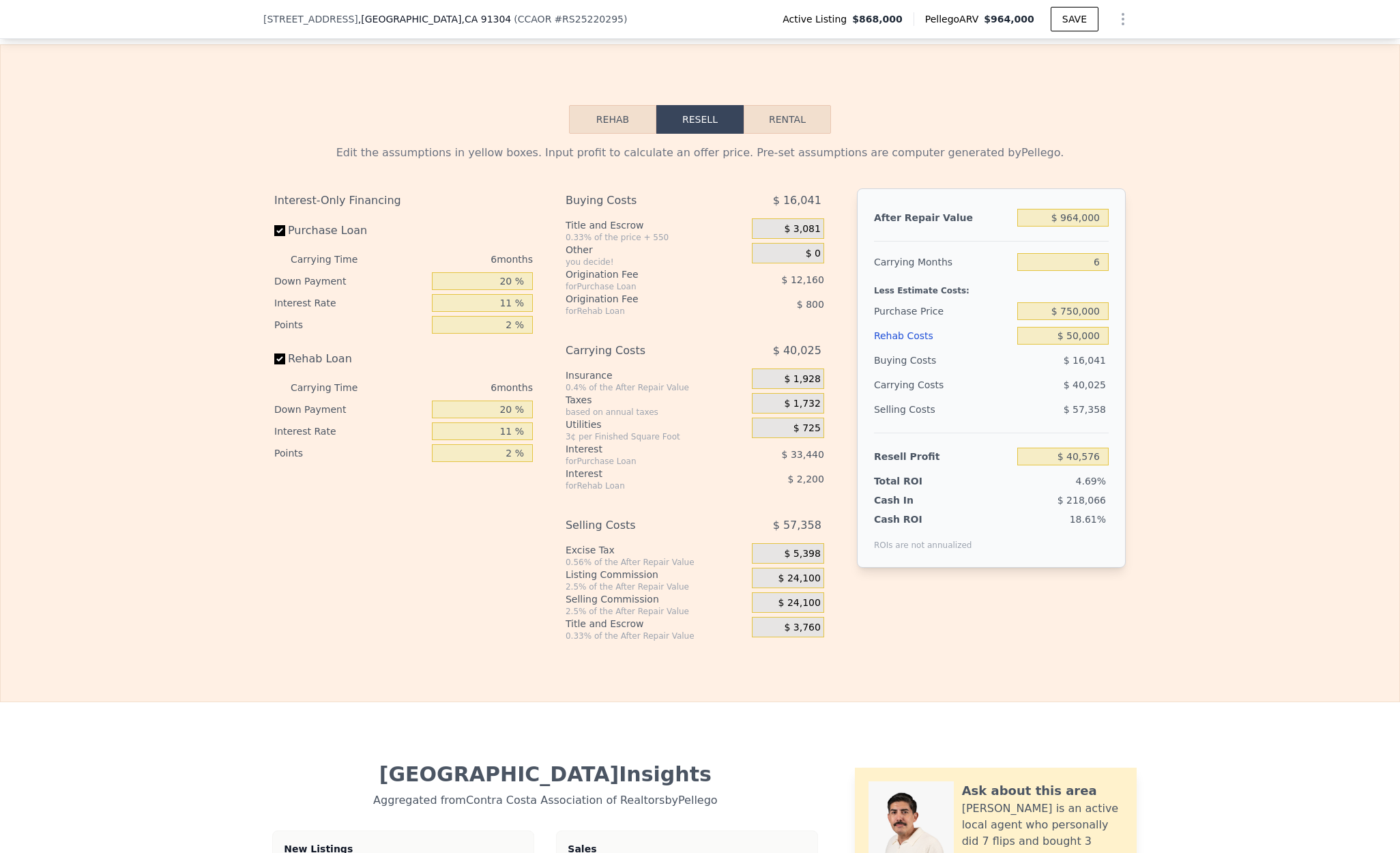
click at [1157, 410] on div "Edit the assumptions in yellow boxes. Input profit to calculate an offer price.…" at bounding box center [700, 387] width 1399 height 507
type input "$ 51,207"
drag, startPoint x: 1071, startPoint y: 338, endPoint x: 1081, endPoint y: 358, distance: 22.4
click at [1073, 320] on input "$ 750,000" at bounding box center [1063, 311] width 92 height 18
type input "$ 740,000"
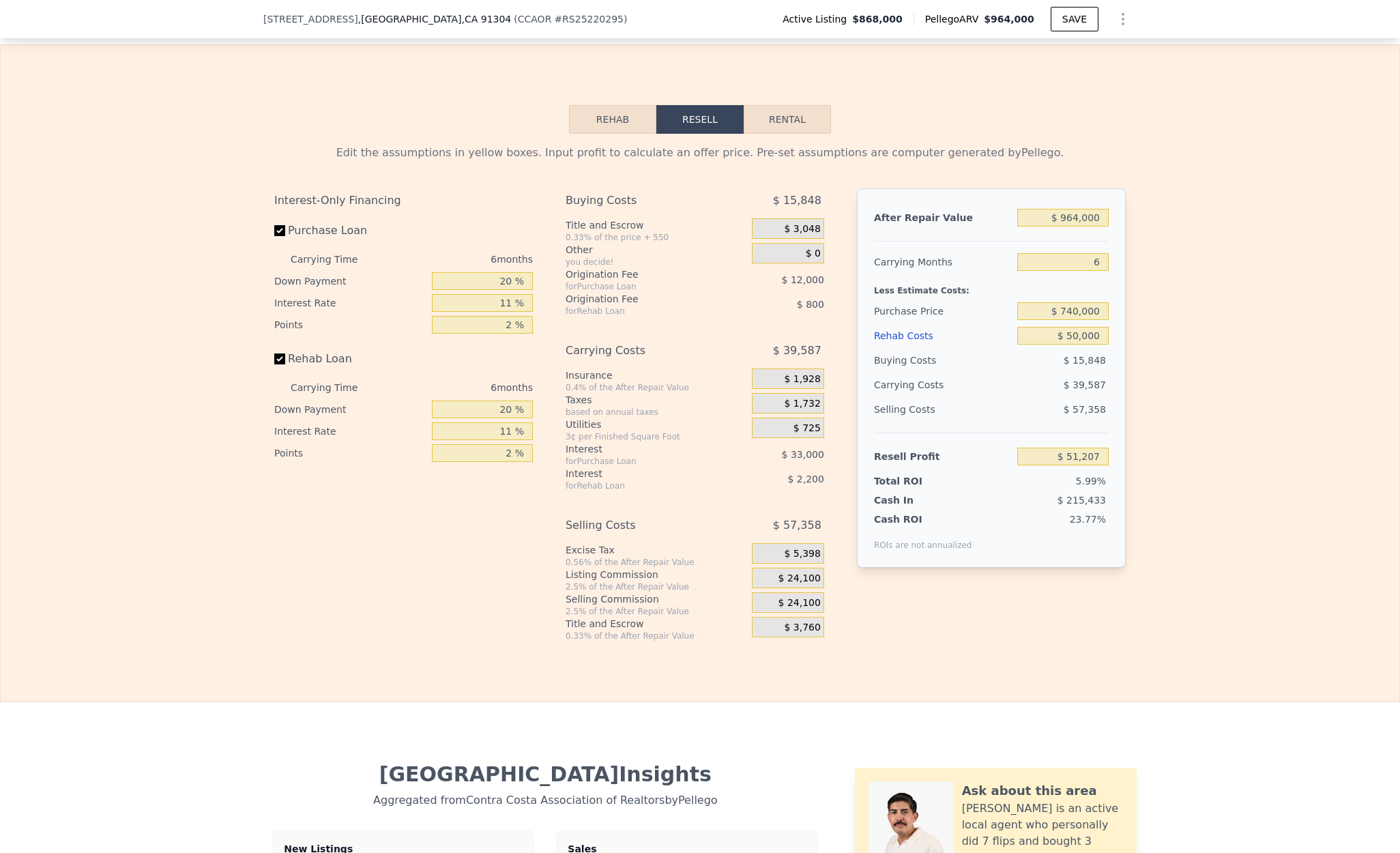
click at [1157, 516] on div "Edit the assumptions in yellow boxes. Input profit to calculate an offer price.…" at bounding box center [700, 387] width 1399 height 507
type input "$ 61,839"
